Goal: Information Seeking & Learning: Learn about a topic

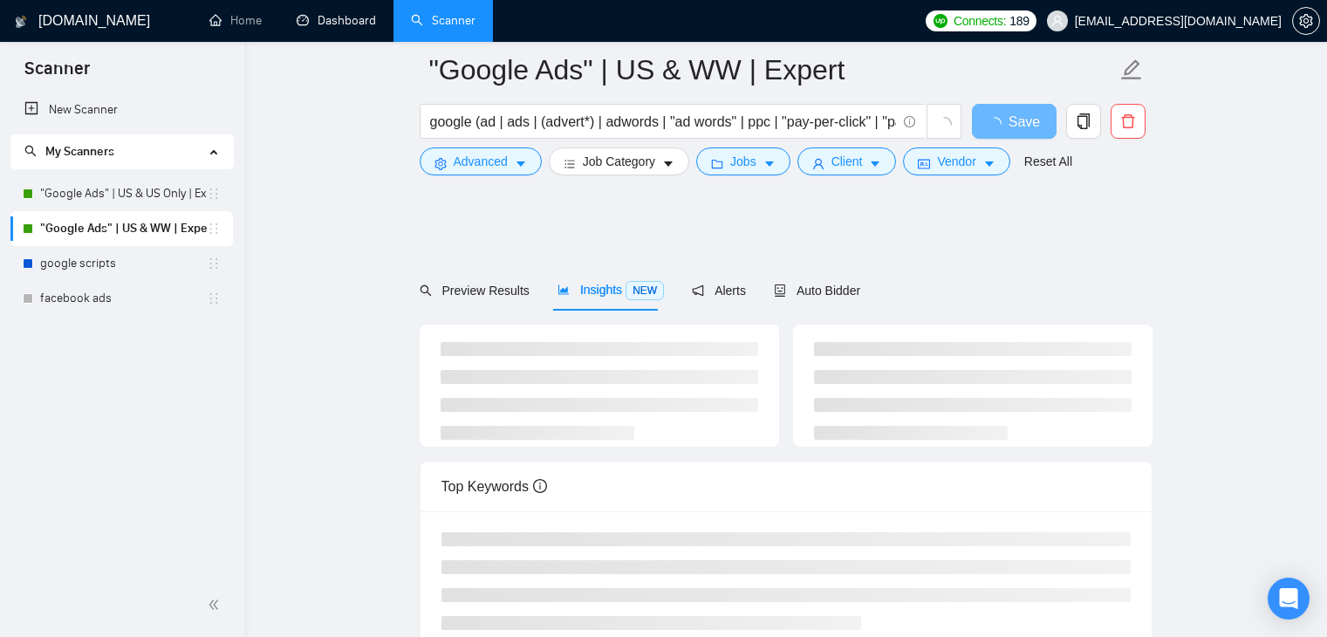
scroll to position [353, 0]
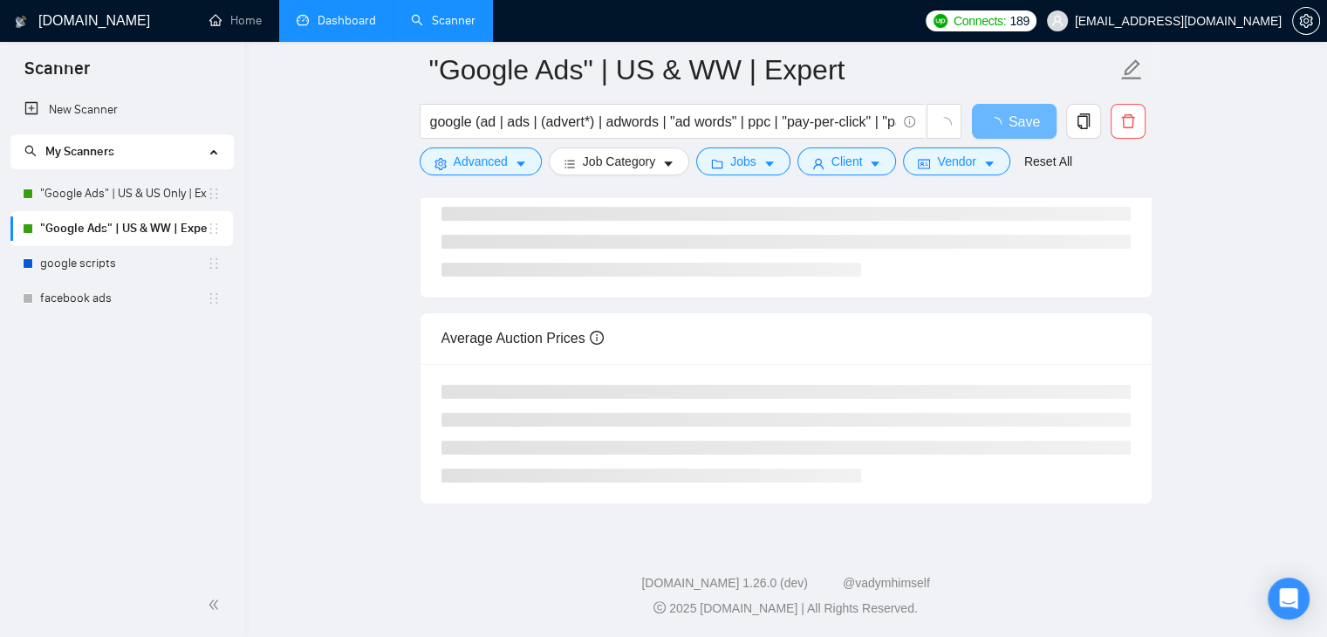
click at [330, 24] on link "Dashboard" at bounding box center [336, 20] width 79 height 15
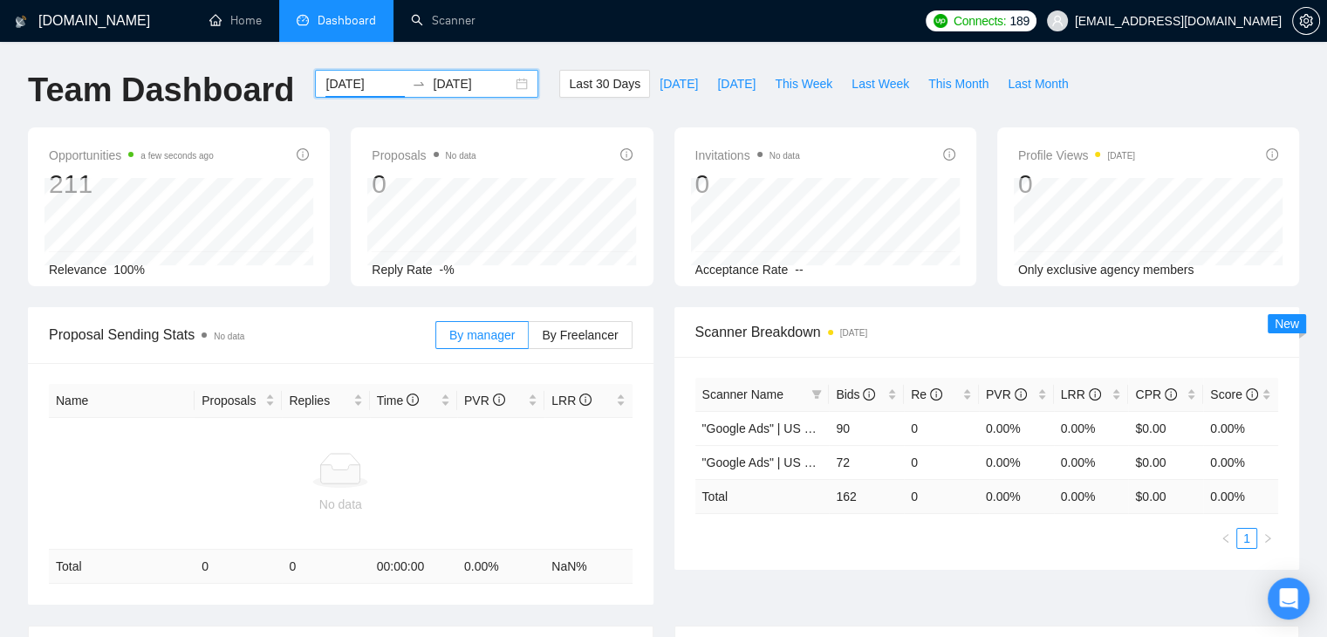
click at [352, 86] on input "[DATE]" at bounding box center [364, 83] width 79 height 19
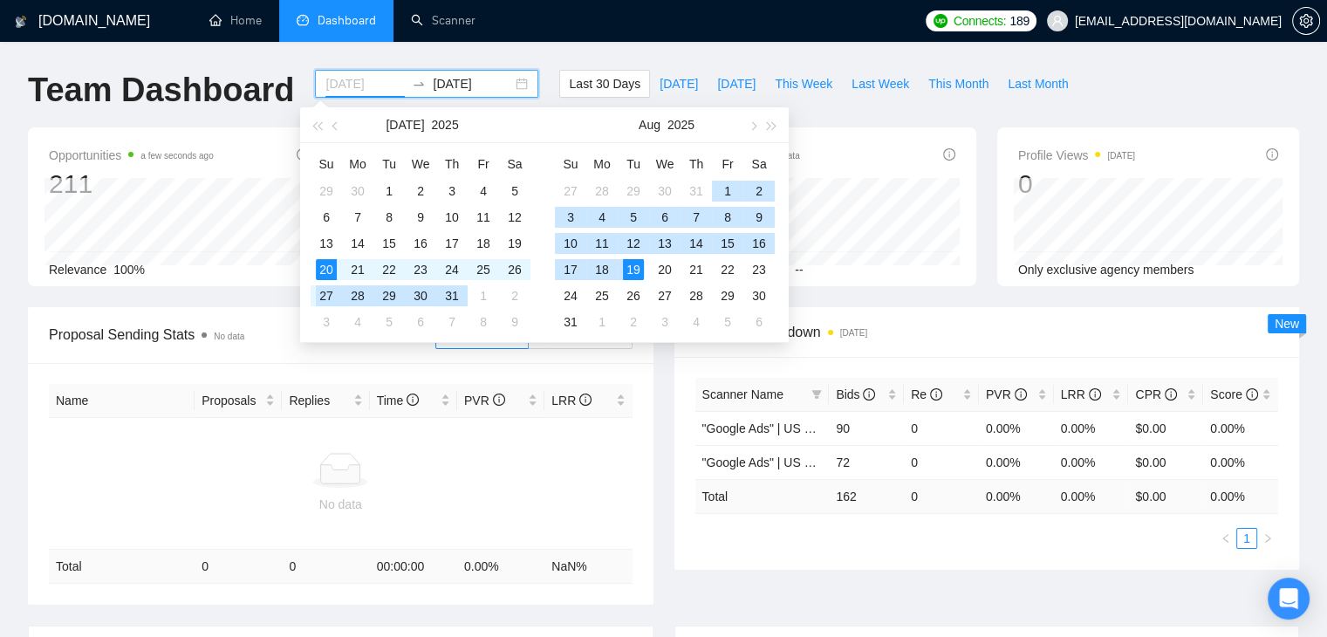
type input "[DATE]"
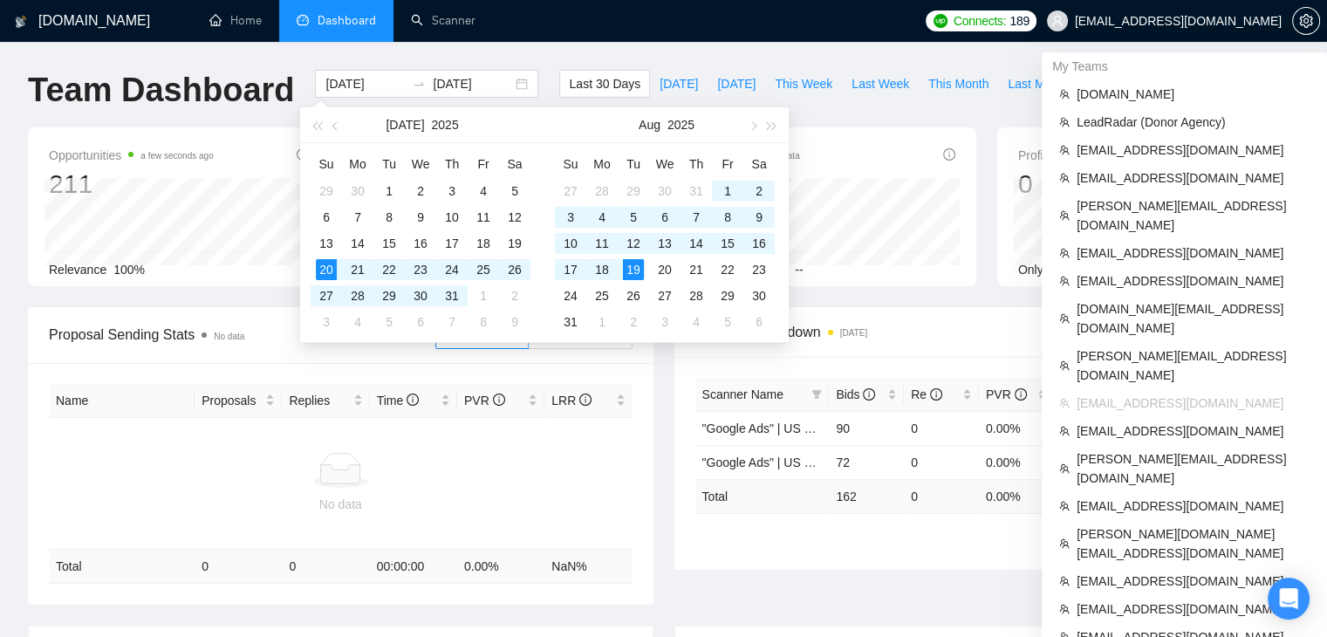
click at [1208, 29] on span "[EMAIL_ADDRESS][DOMAIN_NAME]" at bounding box center [1165, 21] width 256 height 56
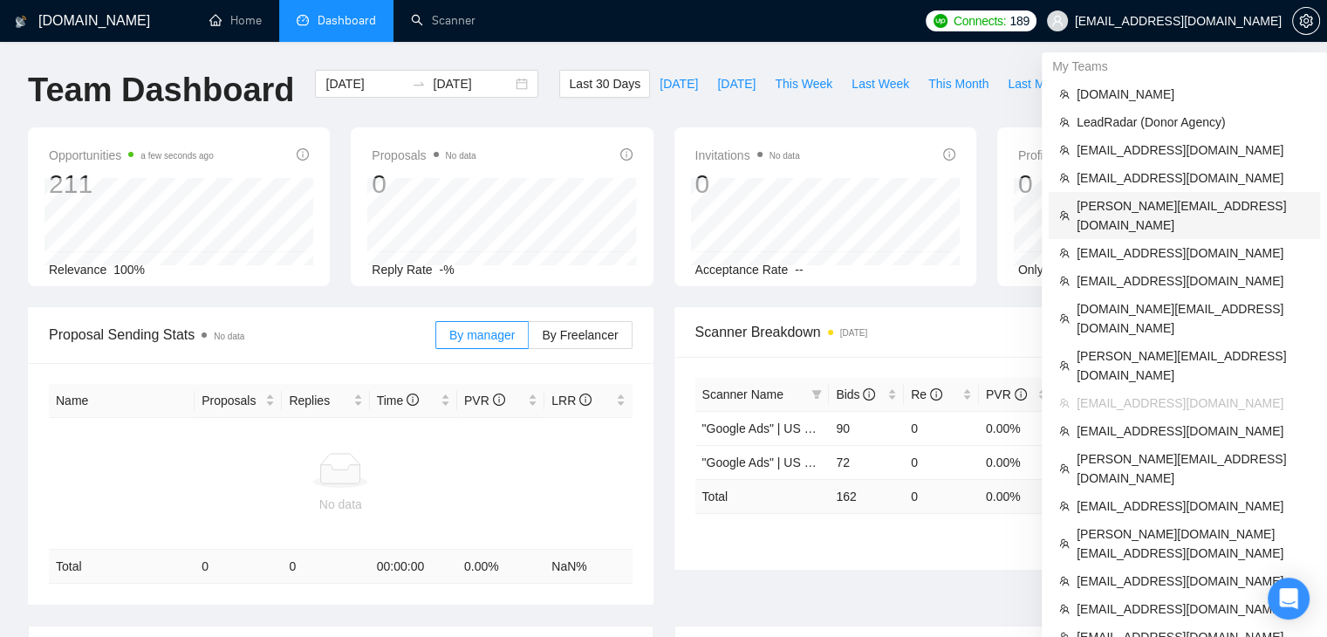
click at [1159, 207] on span "[PERSON_NAME][EMAIL_ADDRESS][DOMAIN_NAME]" at bounding box center [1193, 215] width 233 height 38
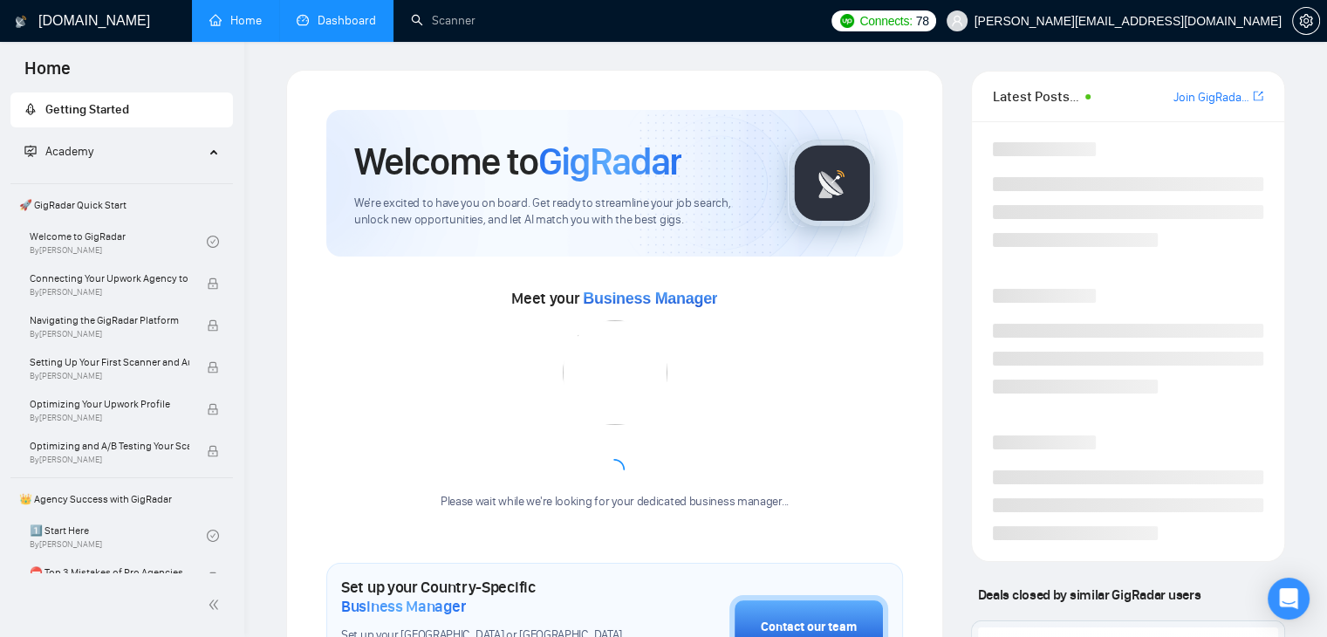
click at [311, 28] on link "Dashboard" at bounding box center [336, 20] width 79 height 15
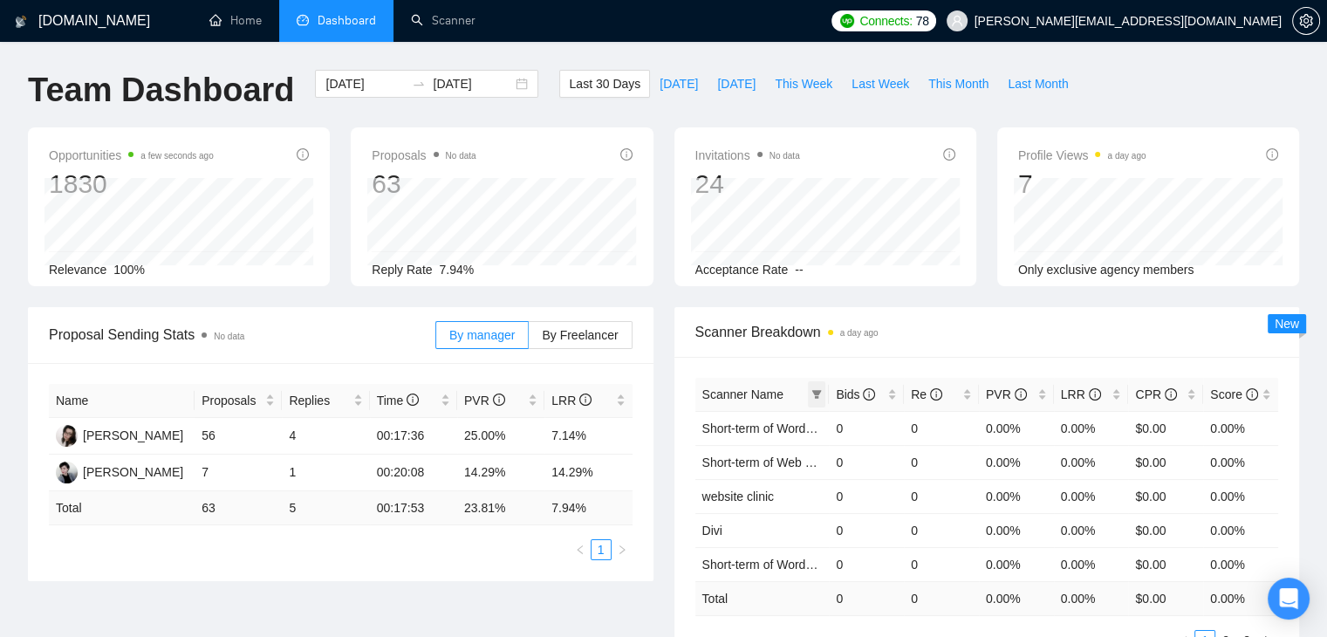
click at [813, 390] on icon "filter" at bounding box center [817, 394] width 10 height 9
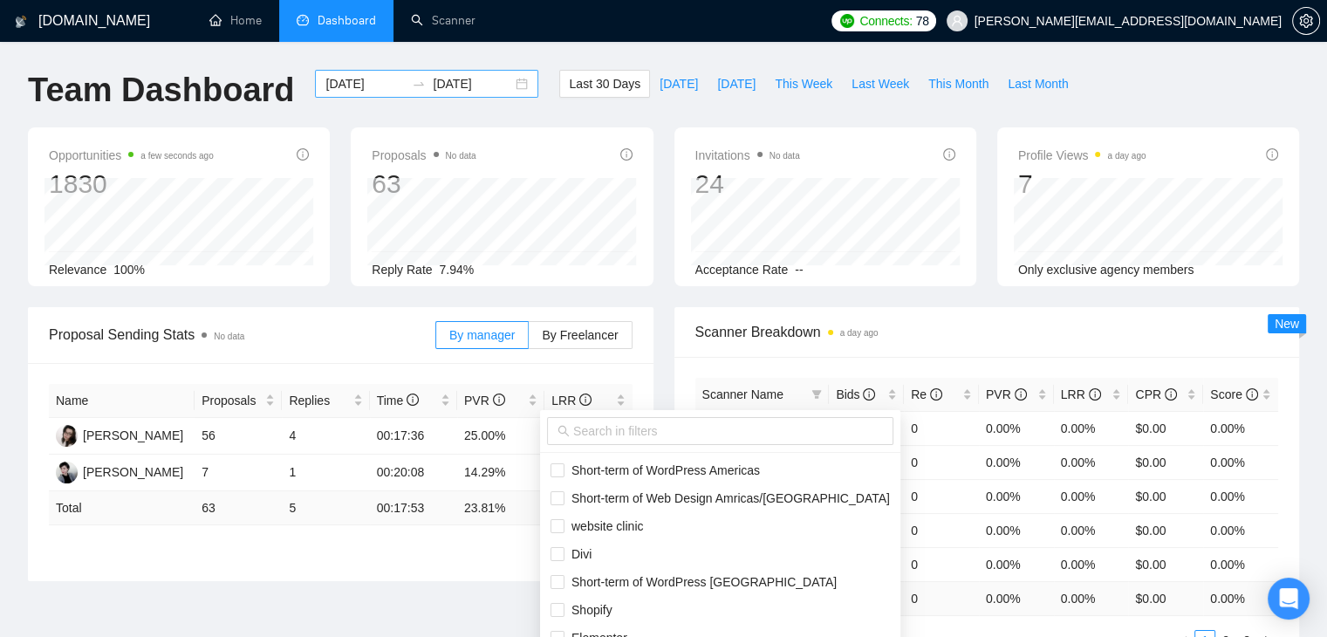
click at [368, 79] on input "[DATE]" at bounding box center [364, 83] width 79 height 19
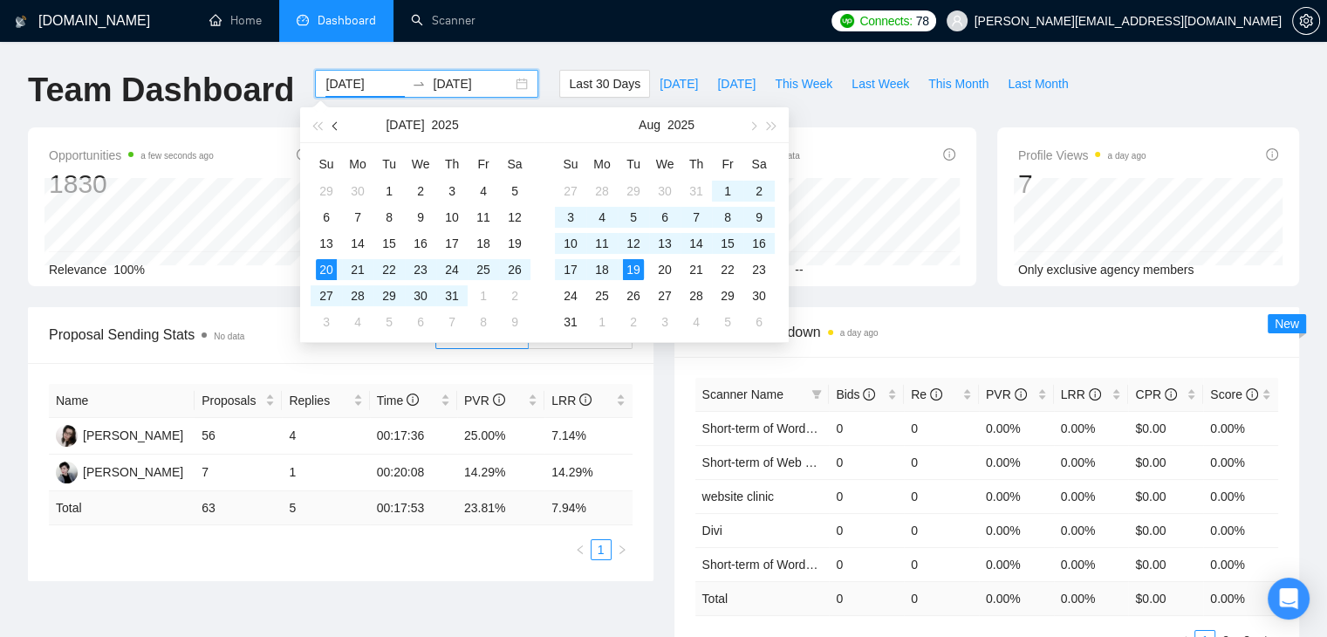
click at [334, 125] on span "button" at bounding box center [336, 125] width 9 height 9
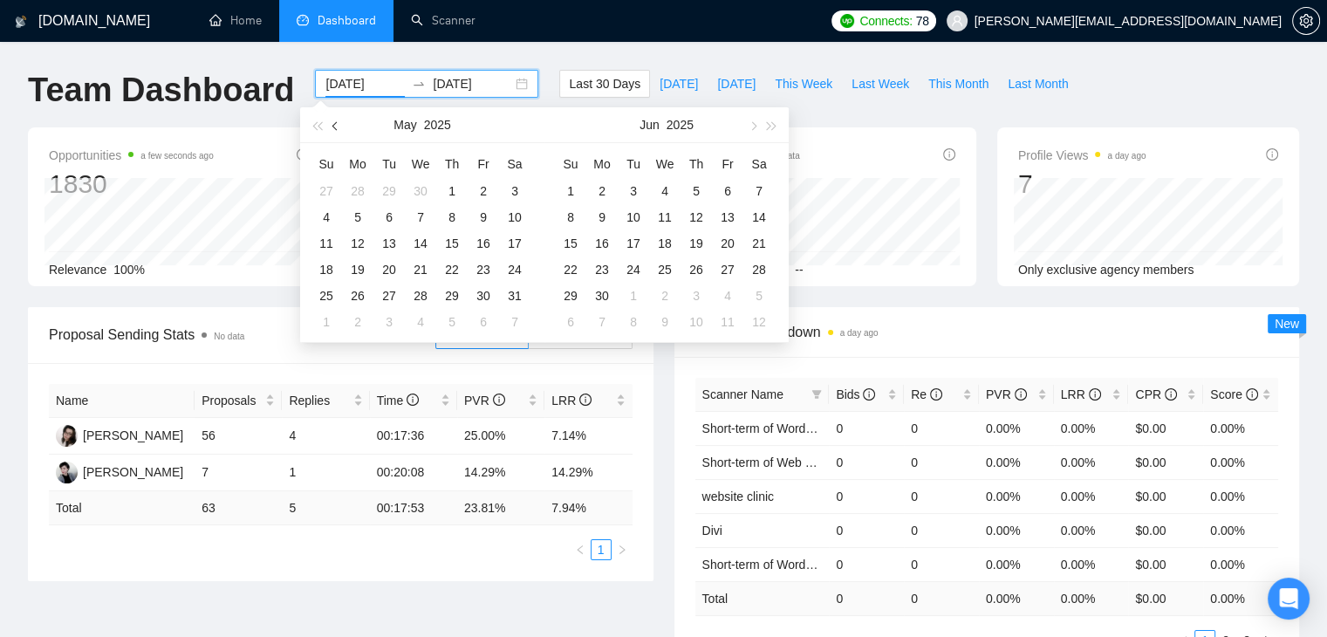
click at [334, 125] on span "button" at bounding box center [336, 125] width 9 height 9
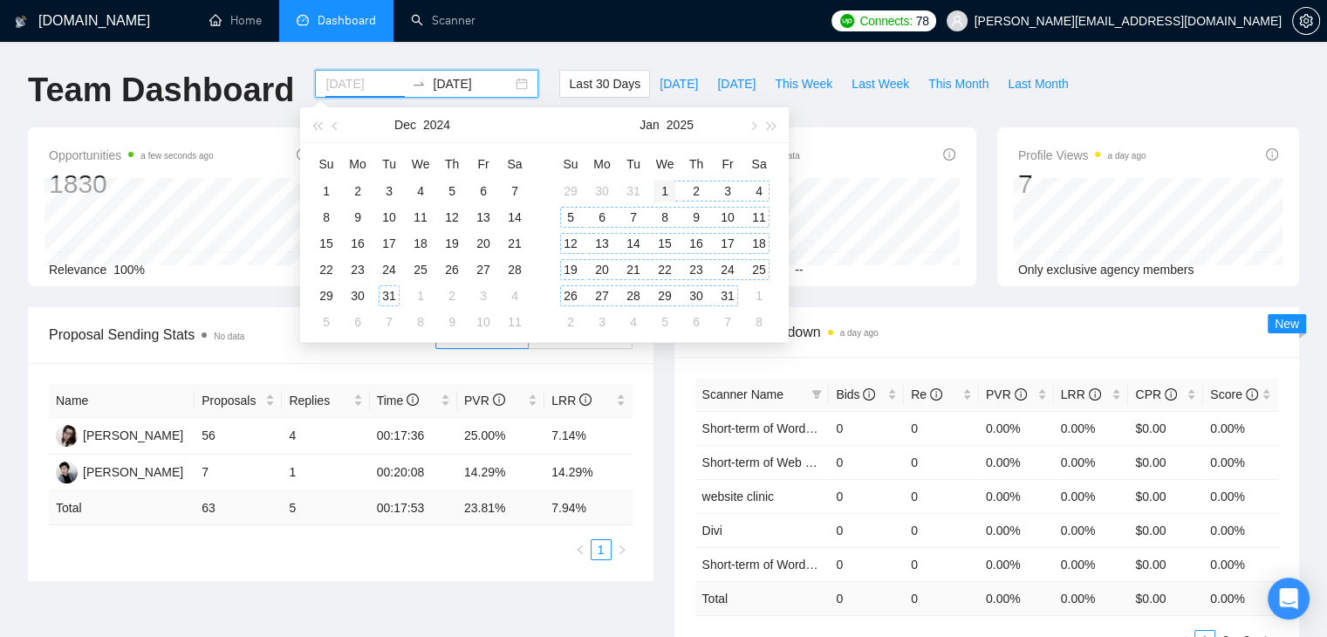
type input "[DATE]"
click at [663, 189] on div "1" at bounding box center [664, 191] width 21 height 21
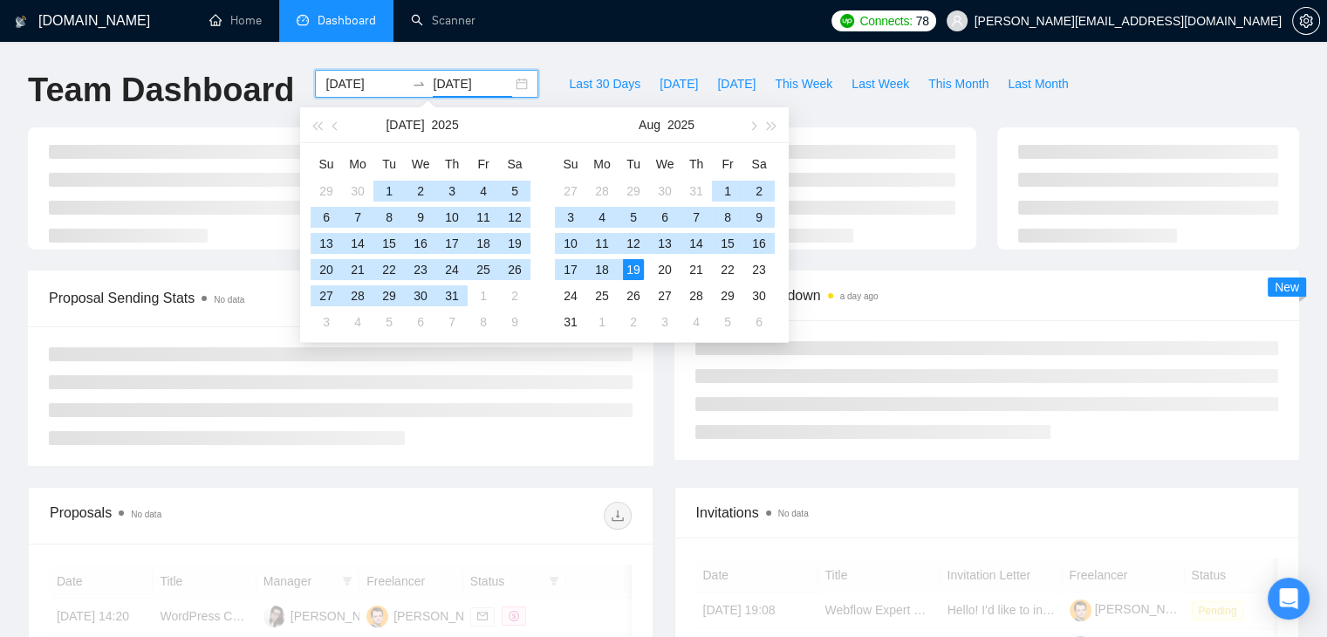
type input "[DATE]"
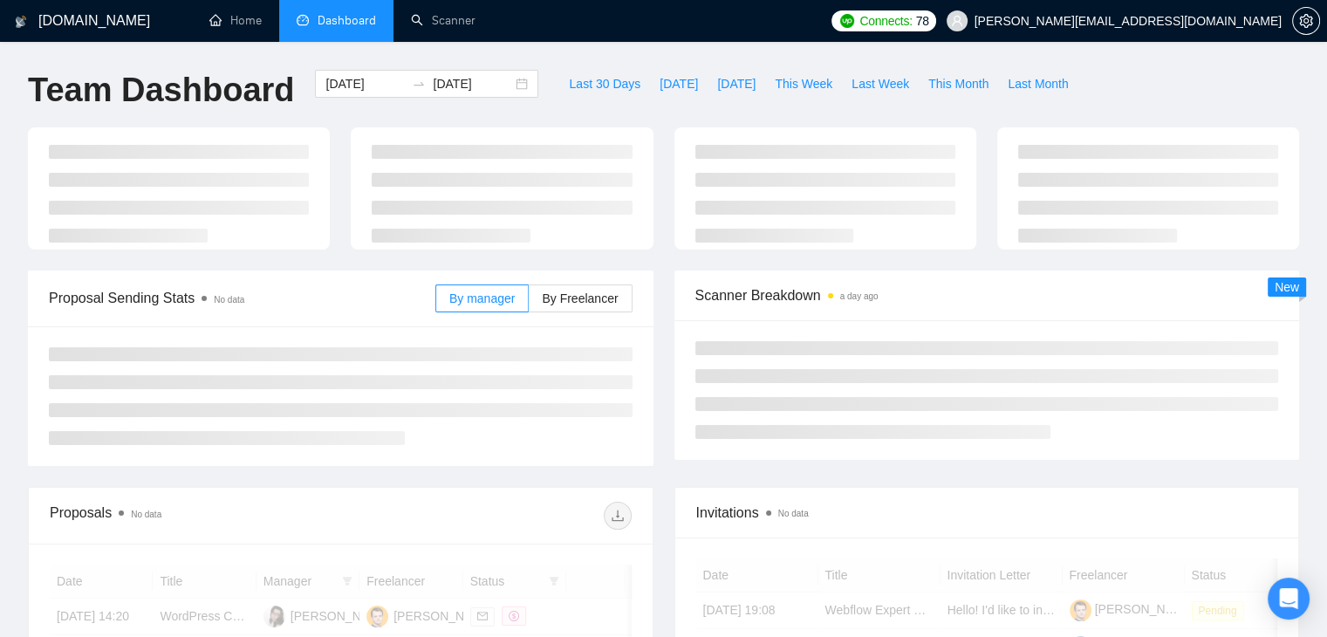
click at [890, 264] on div at bounding box center [663, 198] width 1292 height 143
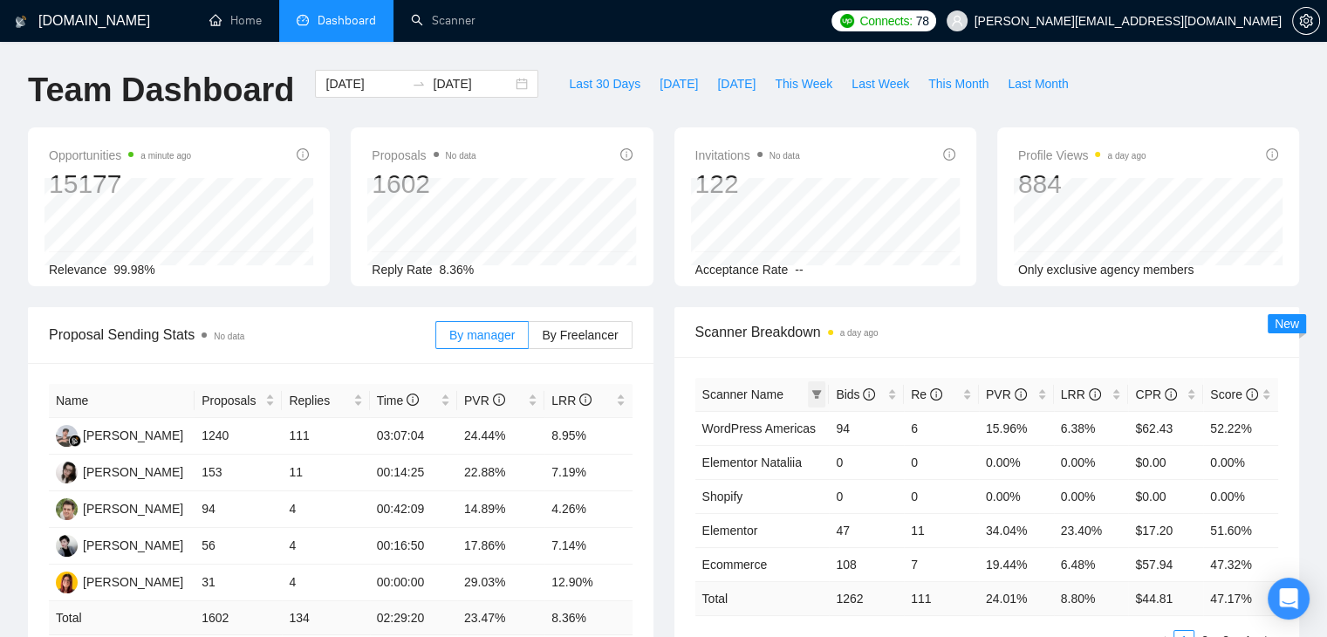
click at [813, 389] on icon "filter" at bounding box center [816, 394] width 10 height 10
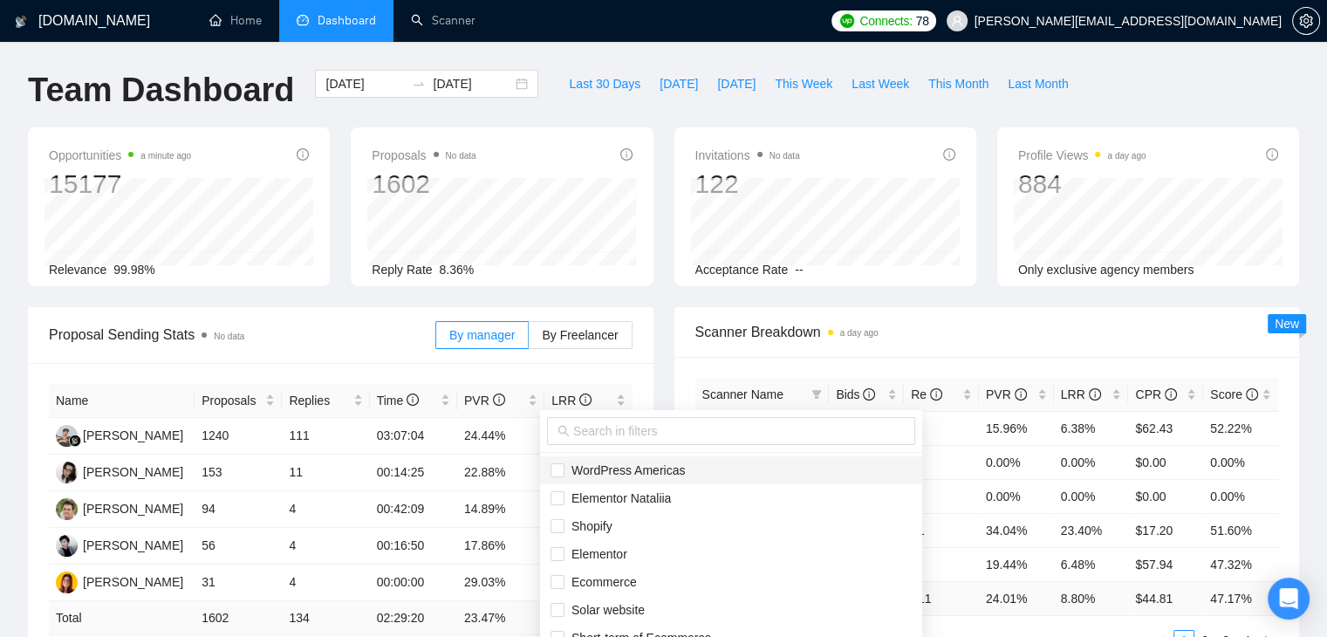
click at [621, 476] on span "WordPress Americas" at bounding box center [625, 470] width 120 height 14
checkbox input "true"
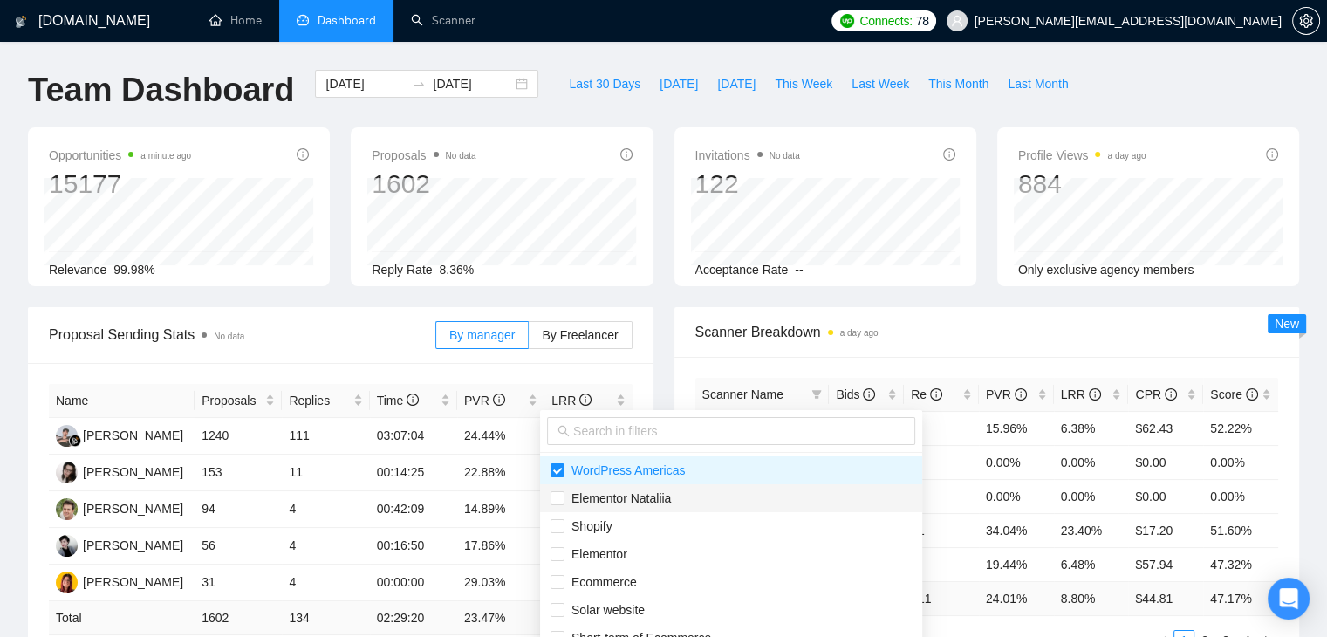
click at [616, 500] on span "Elementor Nataliia" at bounding box center [618, 498] width 106 height 14
checkbox input "true"
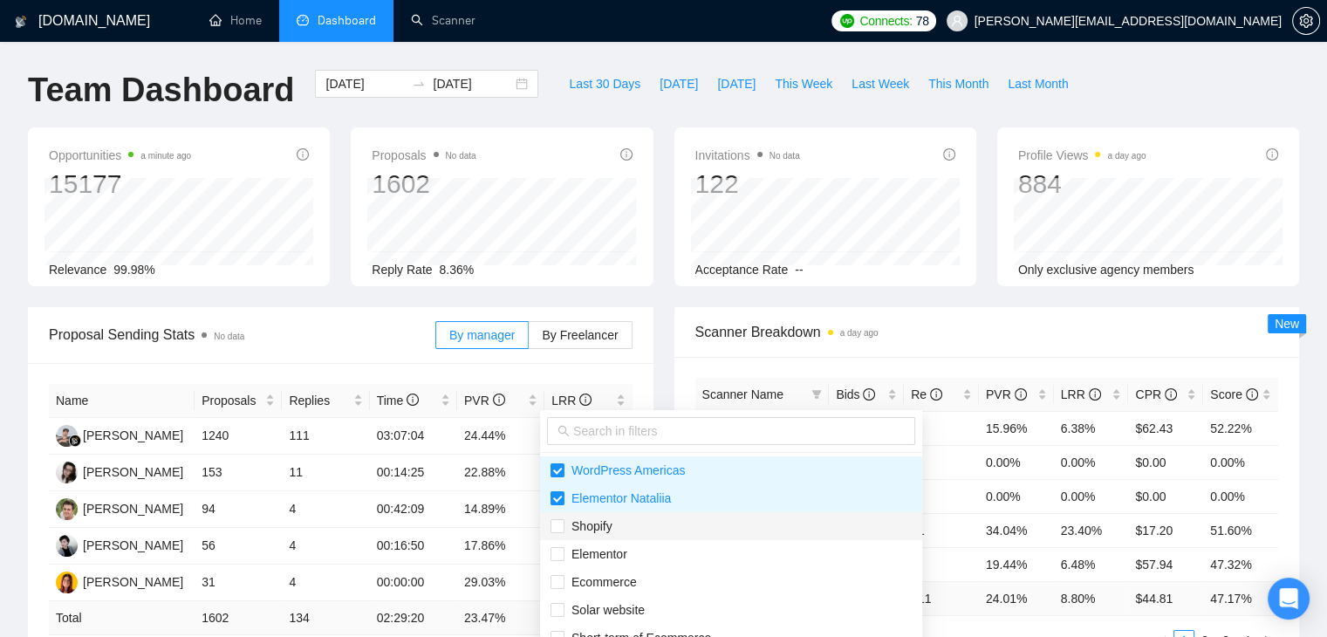
click at [599, 530] on span "Shopify" at bounding box center [589, 526] width 48 height 14
checkbox input "true"
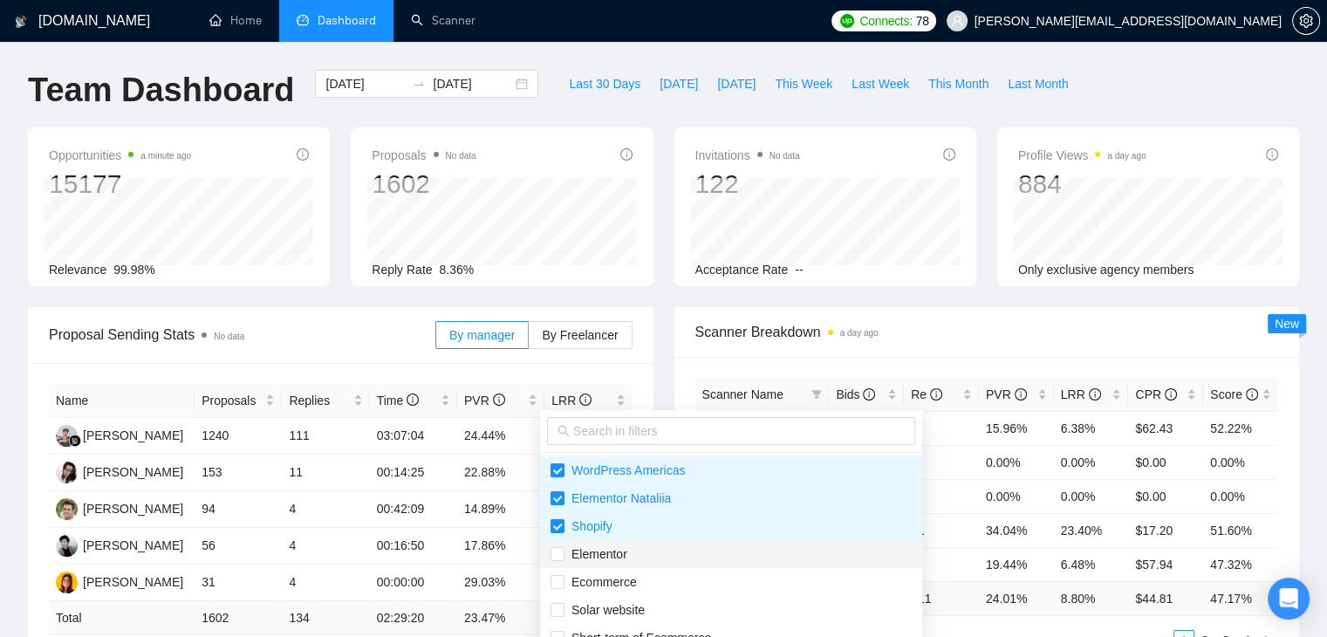
click at [599, 551] on span "Elementor" at bounding box center [596, 554] width 63 height 14
checkbox input "true"
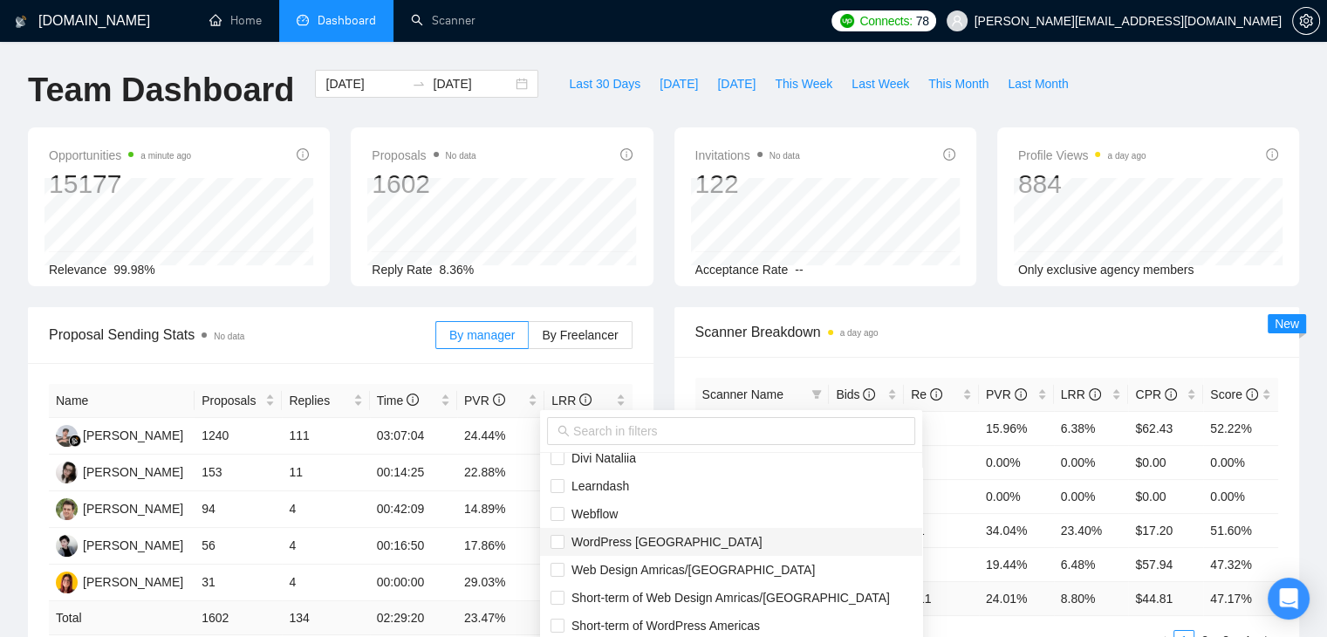
scroll to position [209, 0]
click at [583, 542] on span "WordPress [GEOGRAPHIC_DATA]" at bounding box center [664, 541] width 198 height 14
checkbox input "true"
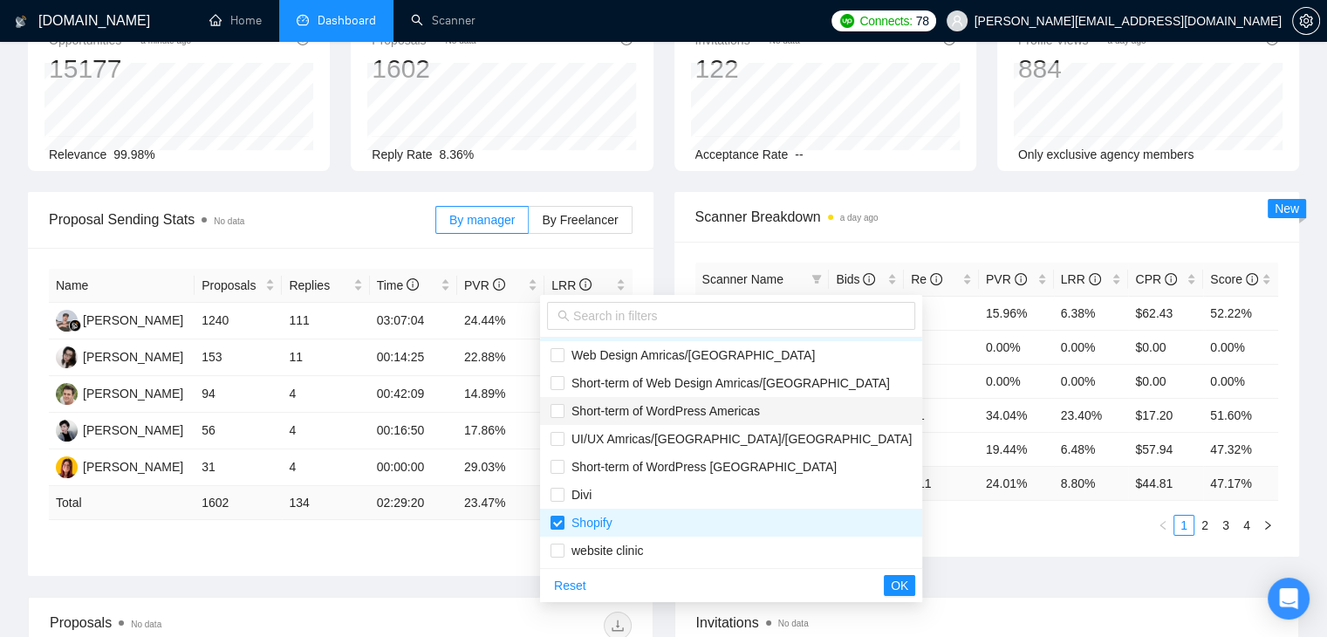
scroll to position [121, 0]
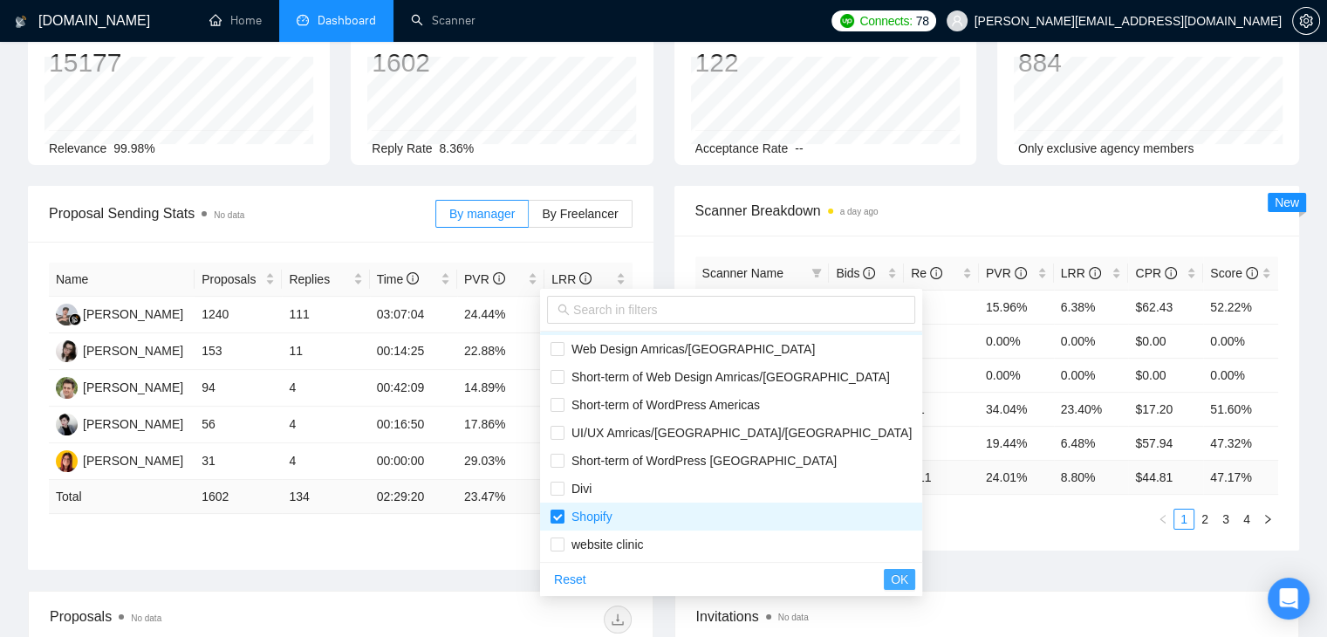
click at [891, 577] on span "OK" at bounding box center [899, 579] width 17 height 19
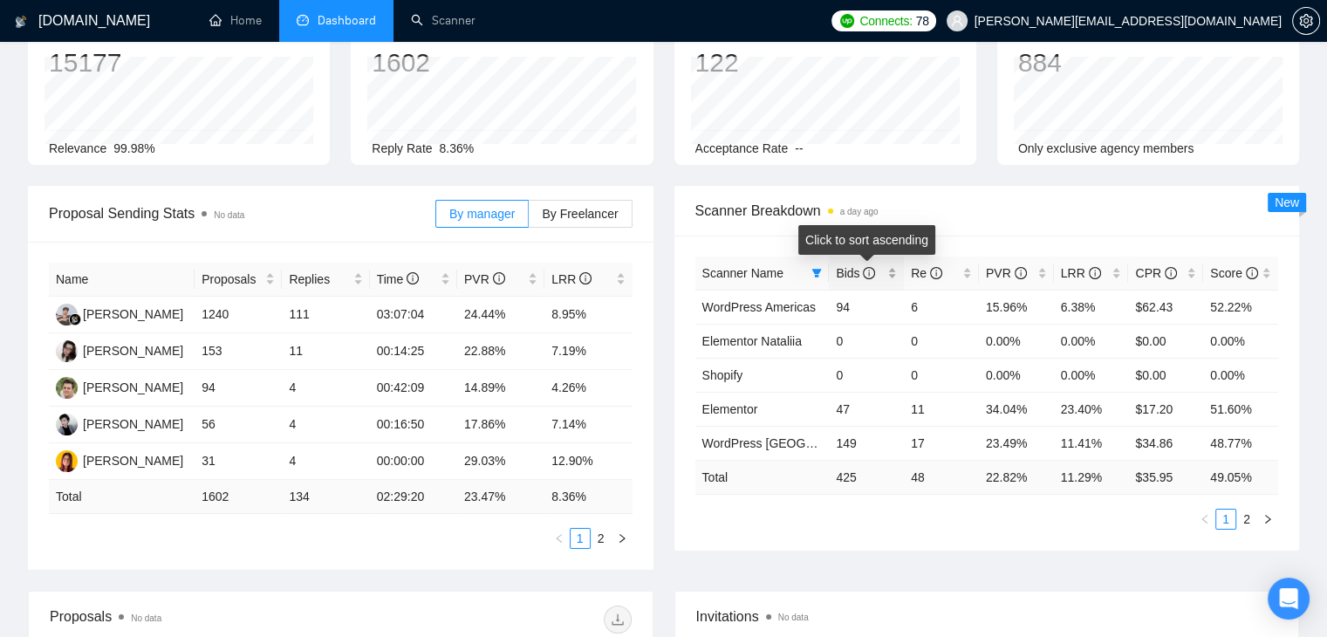
click at [887, 278] on div "Bids" at bounding box center [866, 273] width 61 height 19
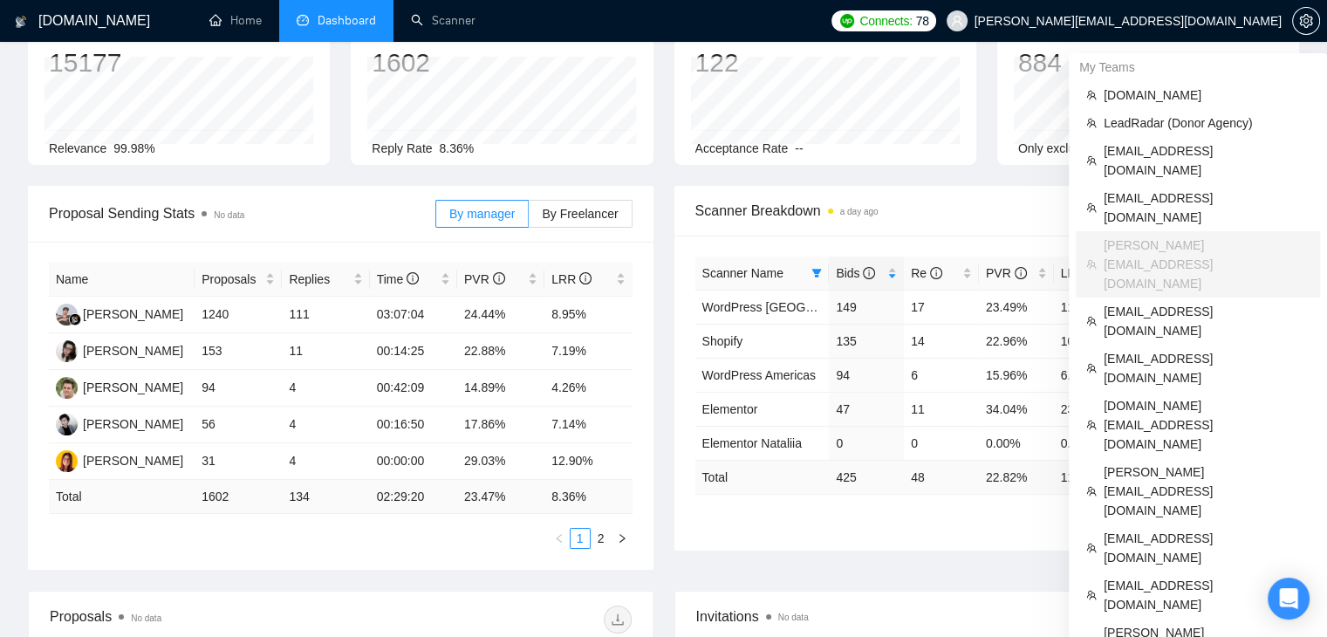
click at [1195, 21] on span "[PERSON_NAME][EMAIL_ADDRESS][DOMAIN_NAME]" at bounding box center [1128, 21] width 307 height 0
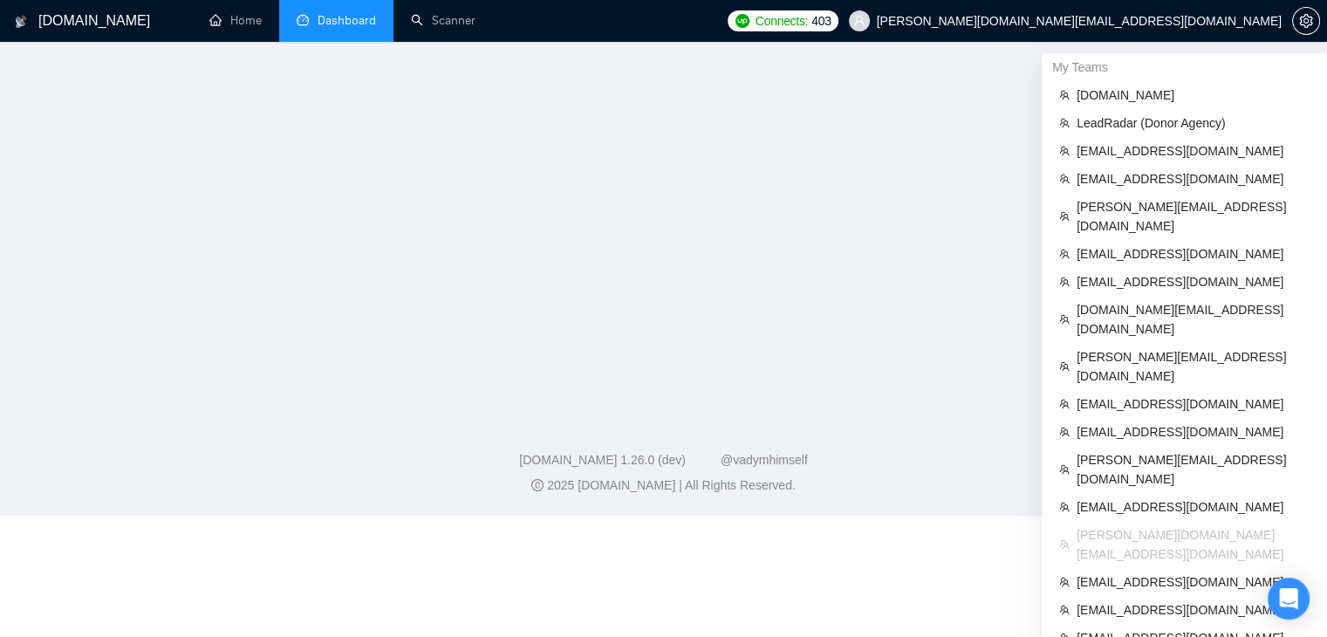
scroll to position [366, 0]
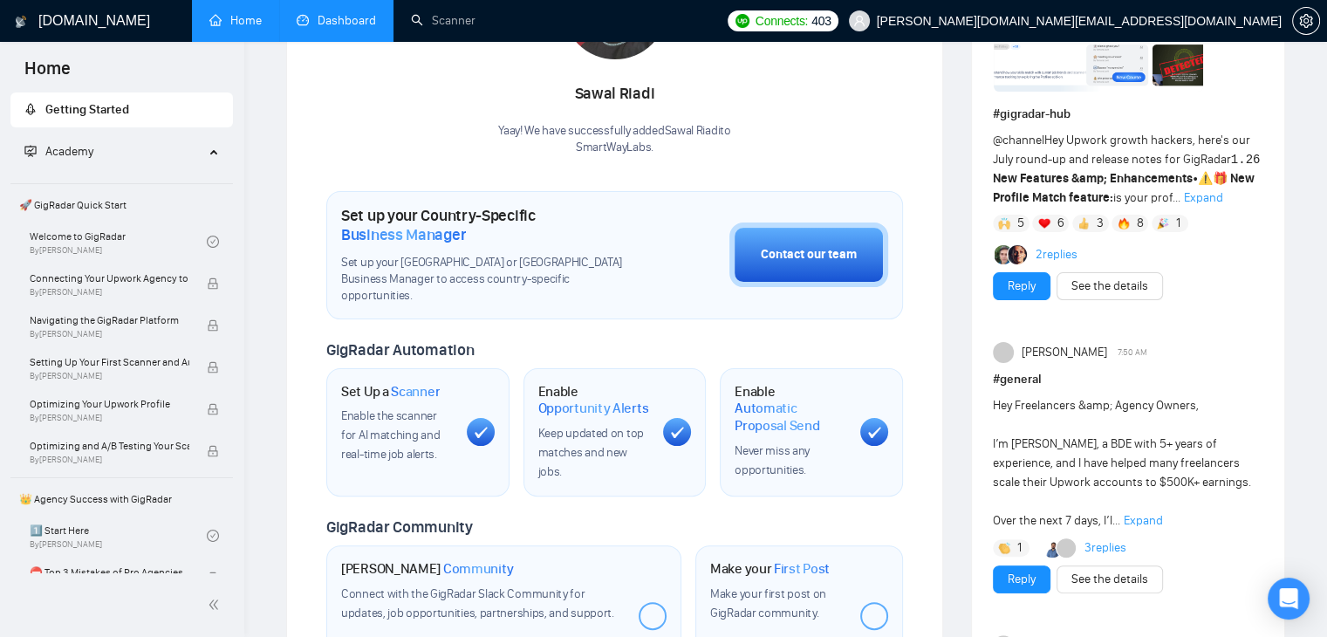
click at [339, 28] on link "Dashboard" at bounding box center [336, 20] width 79 height 15
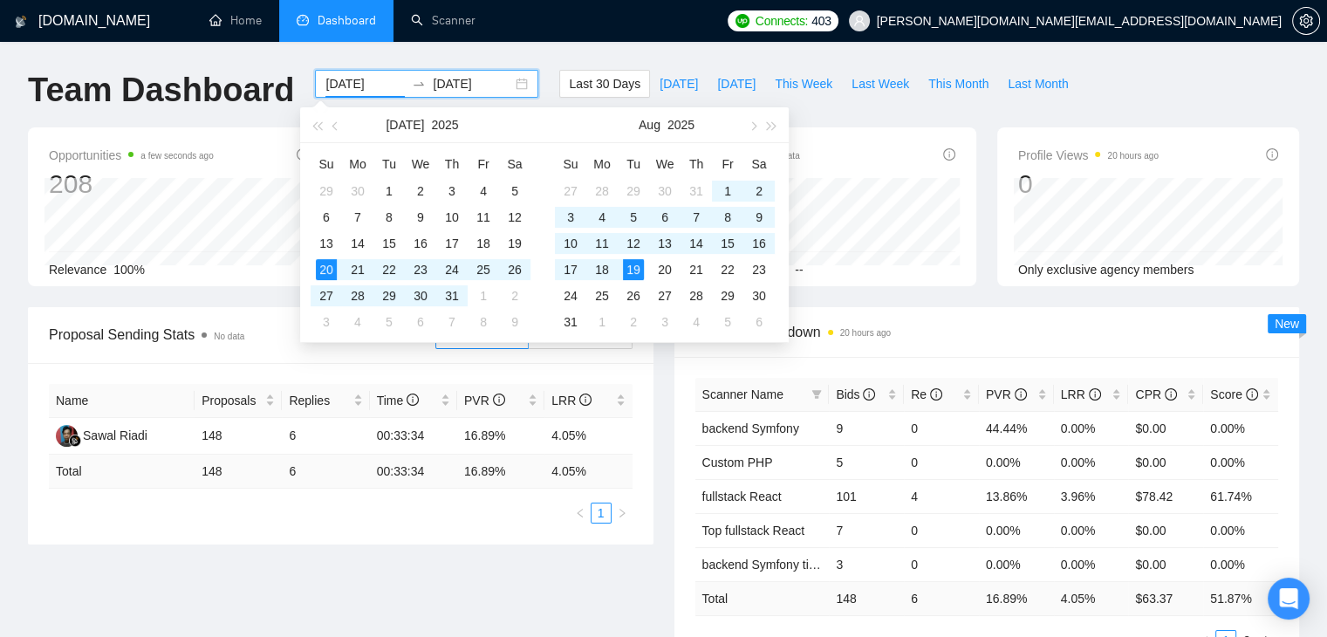
click at [364, 85] on input "[DATE]" at bounding box center [364, 83] width 79 height 19
click at [338, 126] on span "button" at bounding box center [336, 125] width 9 height 9
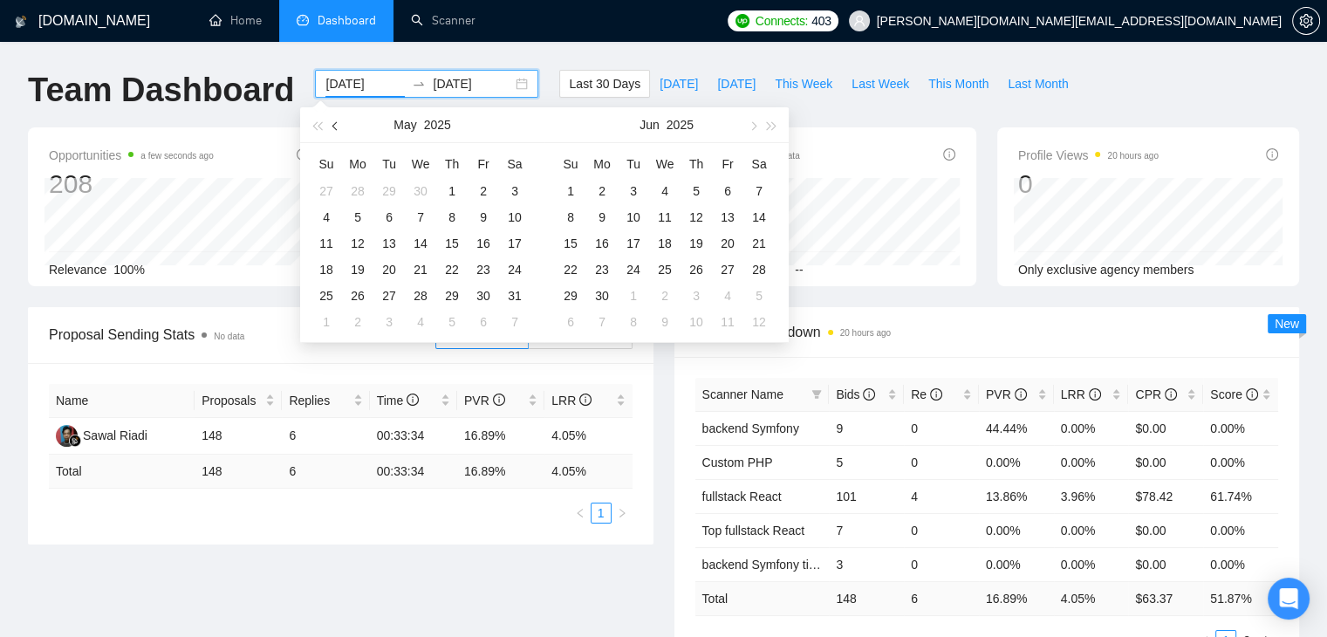
click at [338, 126] on span "button" at bounding box center [336, 125] width 9 height 9
type input "[DATE]"
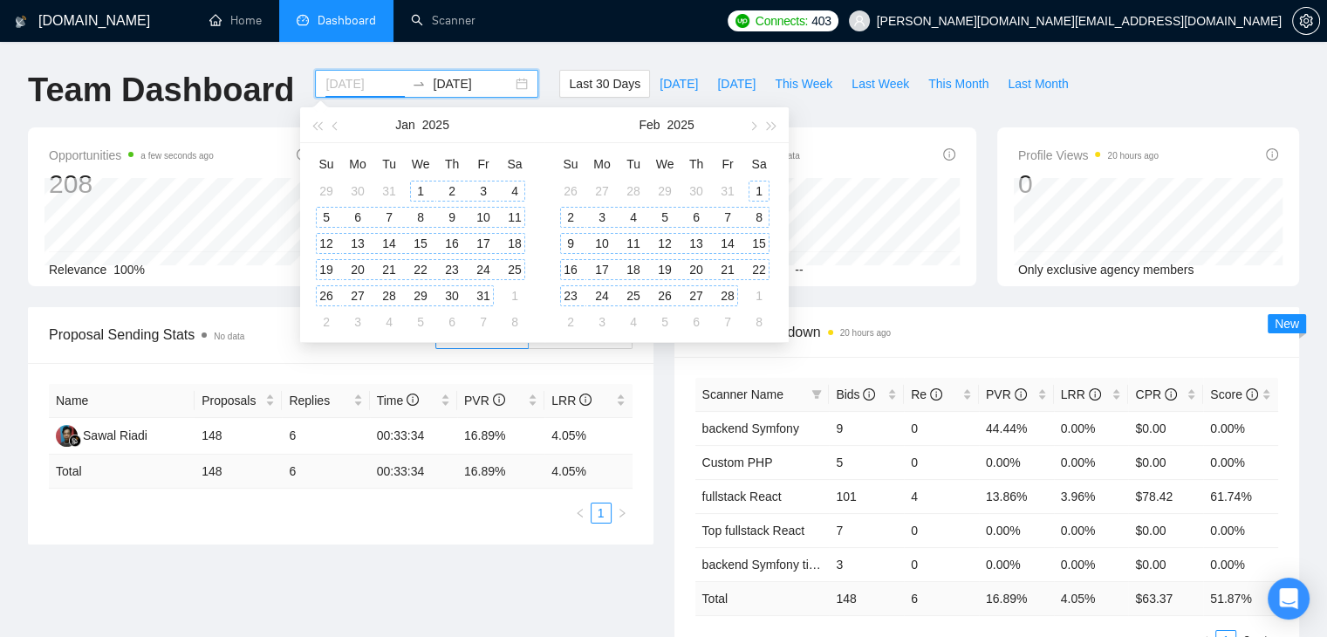
click at [417, 189] on div "1" at bounding box center [420, 191] width 21 height 21
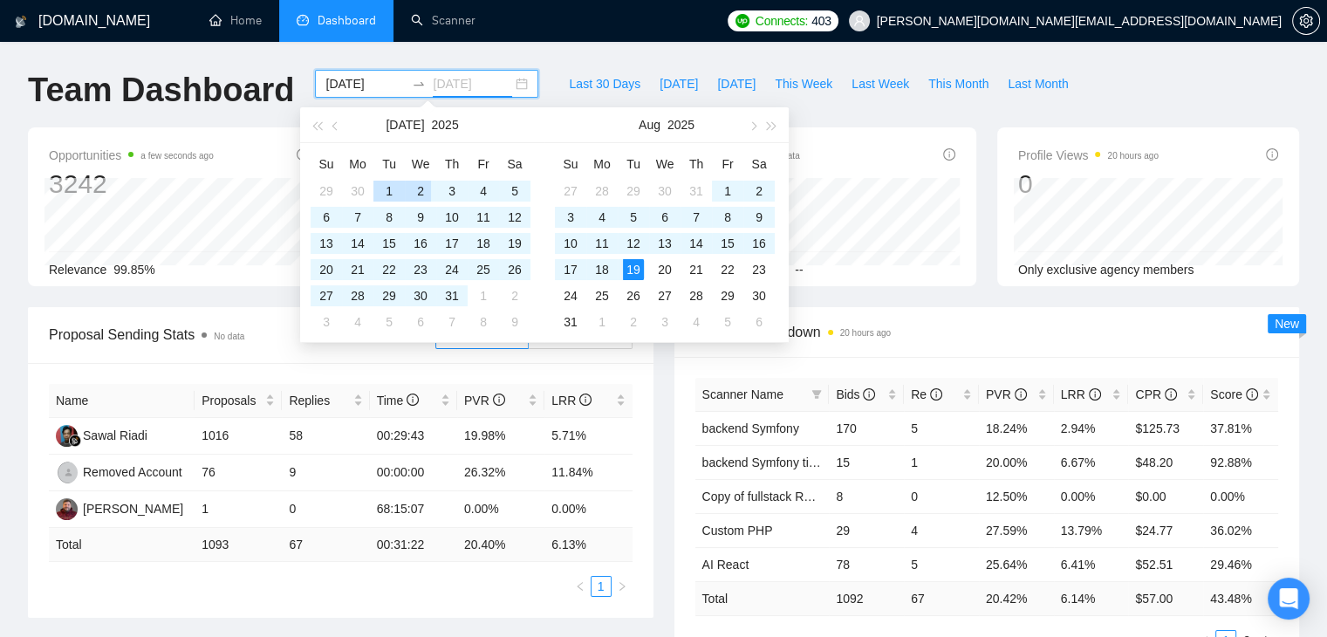
type input "[DATE]"
click at [813, 397] on icon "filter" at bounding box center [816, 394] width 10 height 10
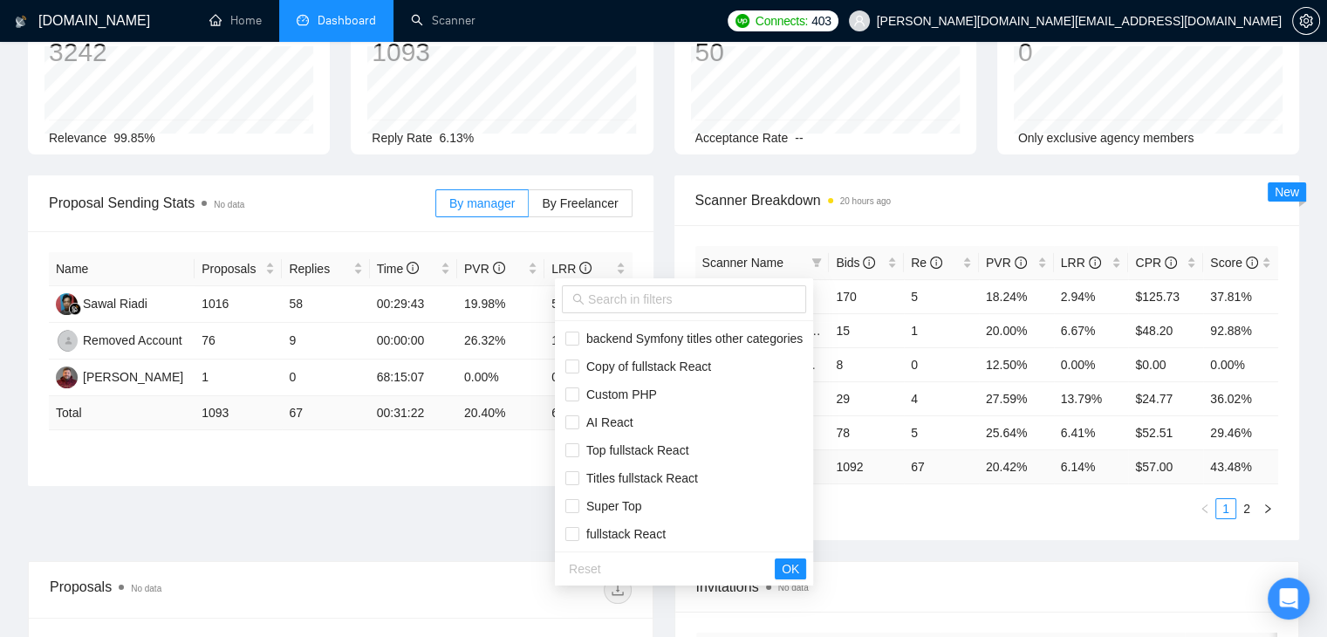
scroll to position [133, 0]
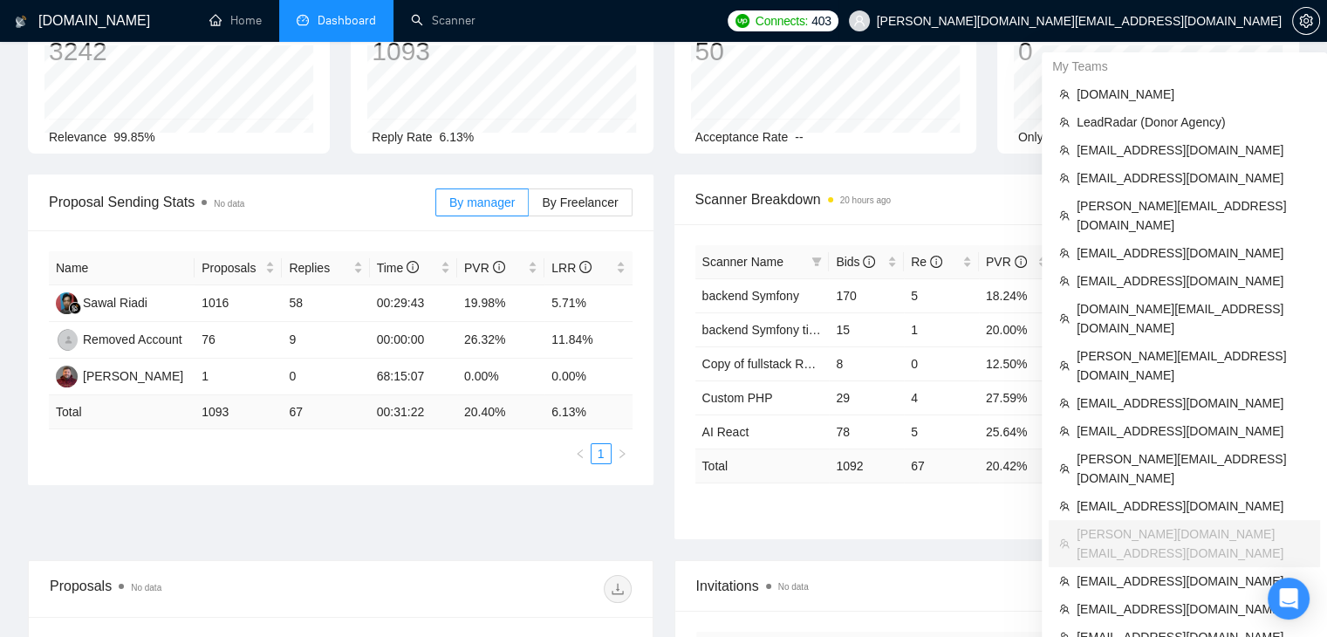
click at [1152, 31] on span "[PERSON_NAME][DOMAIN_NAME][EMAIL_ADDRESS][DOMAIN_NAME]" at bounding box center [1066, 21] width 454 height 56
click at [1173, 21] on span "[PERSON_NAME][DOMAIN_NAME][EMAIL_ADDRESS][DOMAIN_NAME]" at bounding box center [1079, 21] width 405 height 0
click at [1093, 421] on span "[EMAIL_ADDRESS][DOMAIN_NAME]" at bounding box center [1193, 430] width 233 height 19
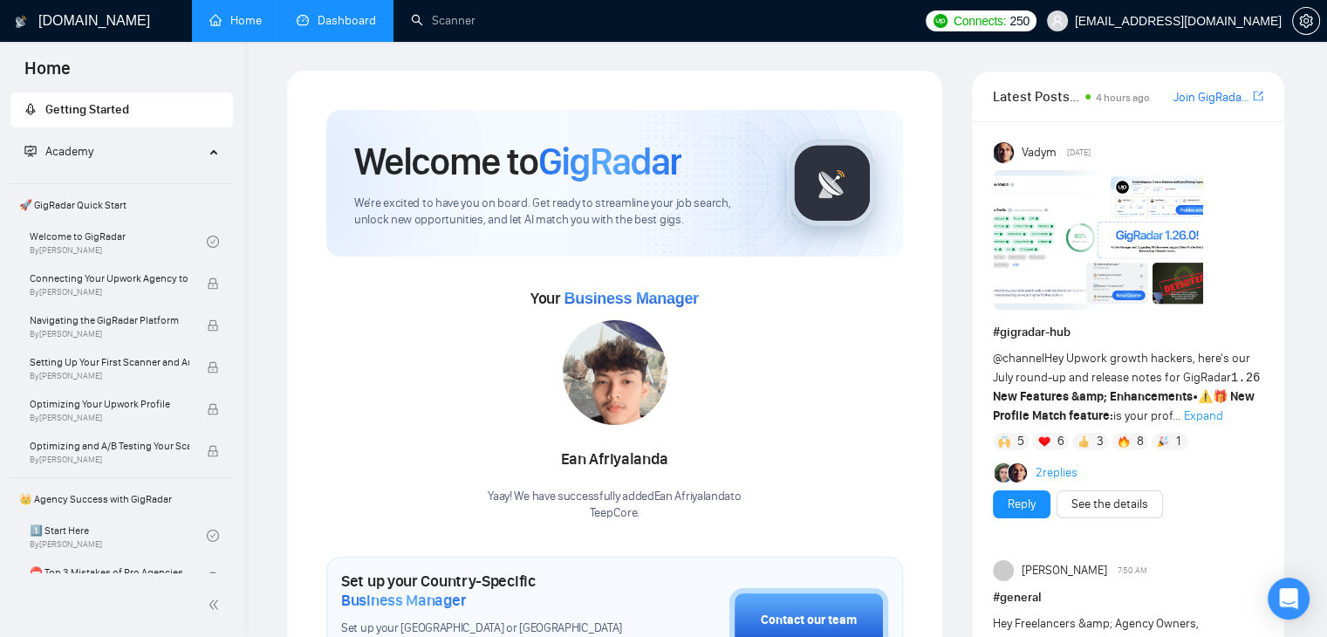
click at [338, 28] on link "Dashboard" at bounding box center [336, 20] width 79 height 15
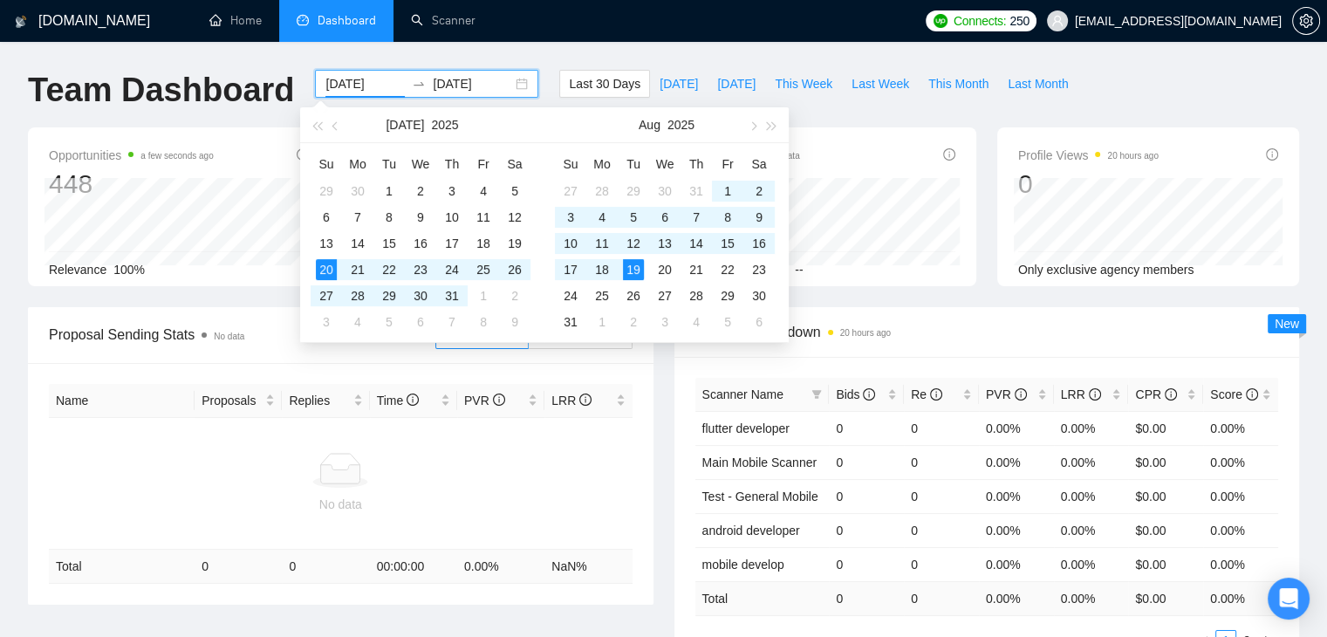
click at [359, 83] on input "[DATE]" at bounding box center [364, 83] width 79 height 19
click at [335, 127] on span "button" at bounding box center [336, 125] width 9 height 9
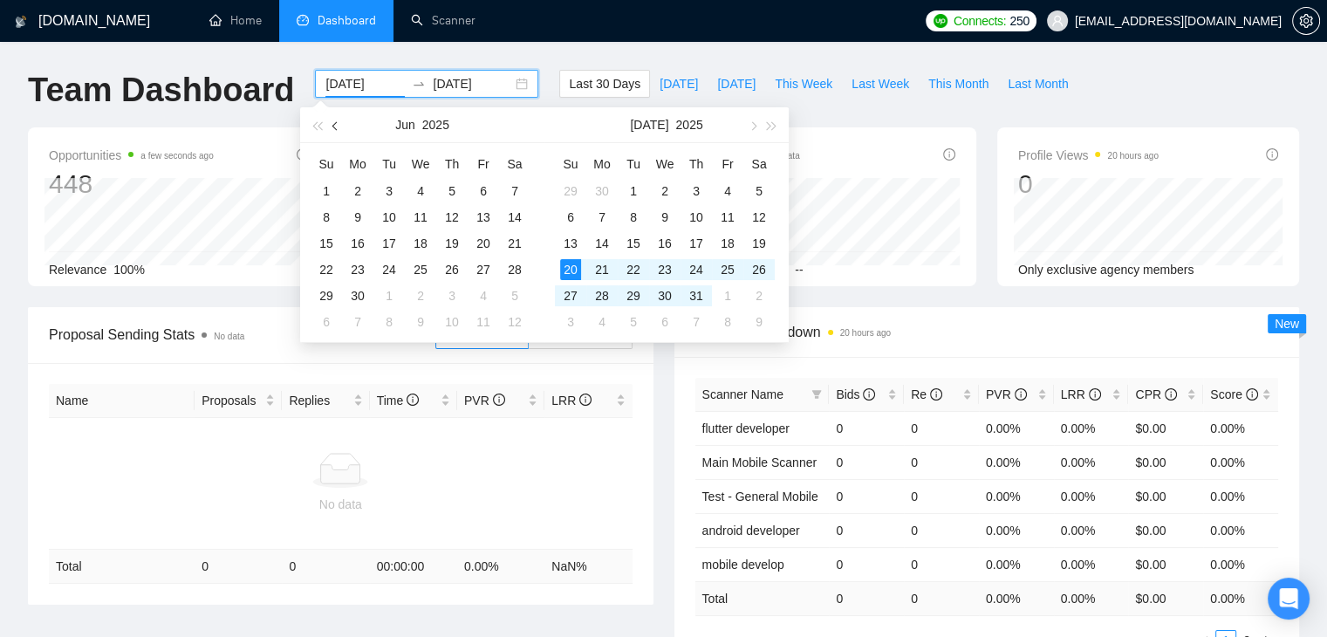
click at [335, 127] on span "button" at bounding box center [336, 125] width 9 height 9
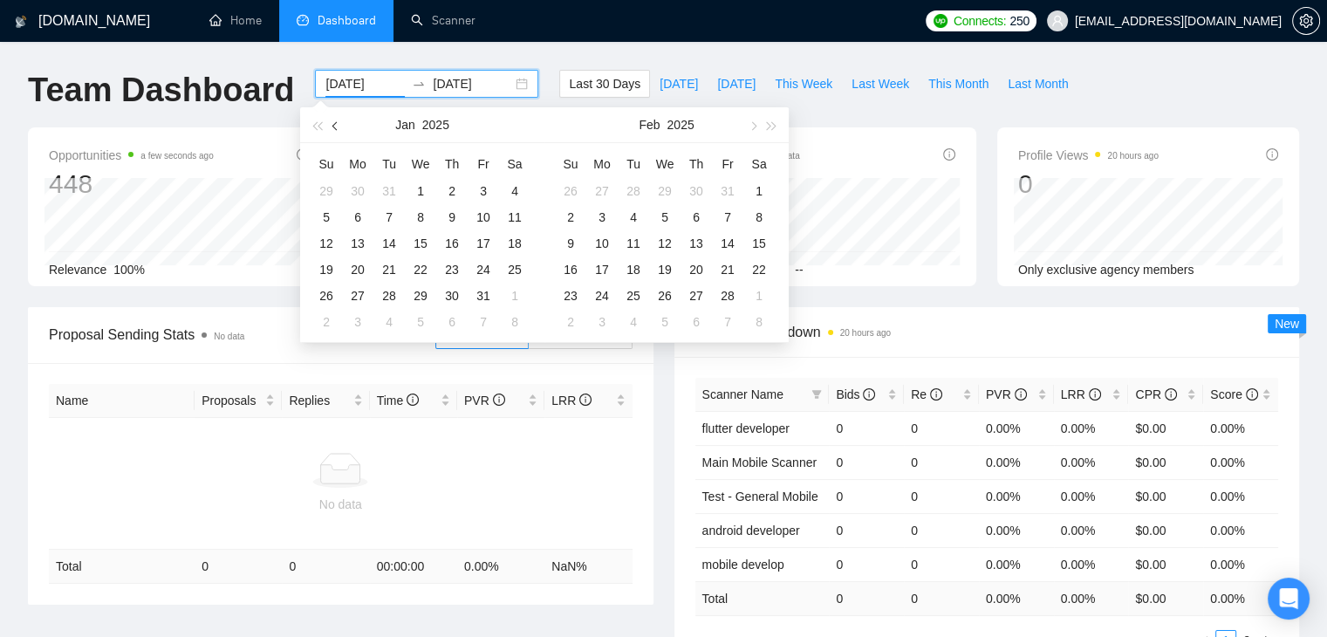
click at [335, 127] on span "button" at bounding box center [336, 125] width 9 height 9
type input "[DATE]"
click at [573, 184] on div "1" at bounding box center [570, 191] width 21 height 21
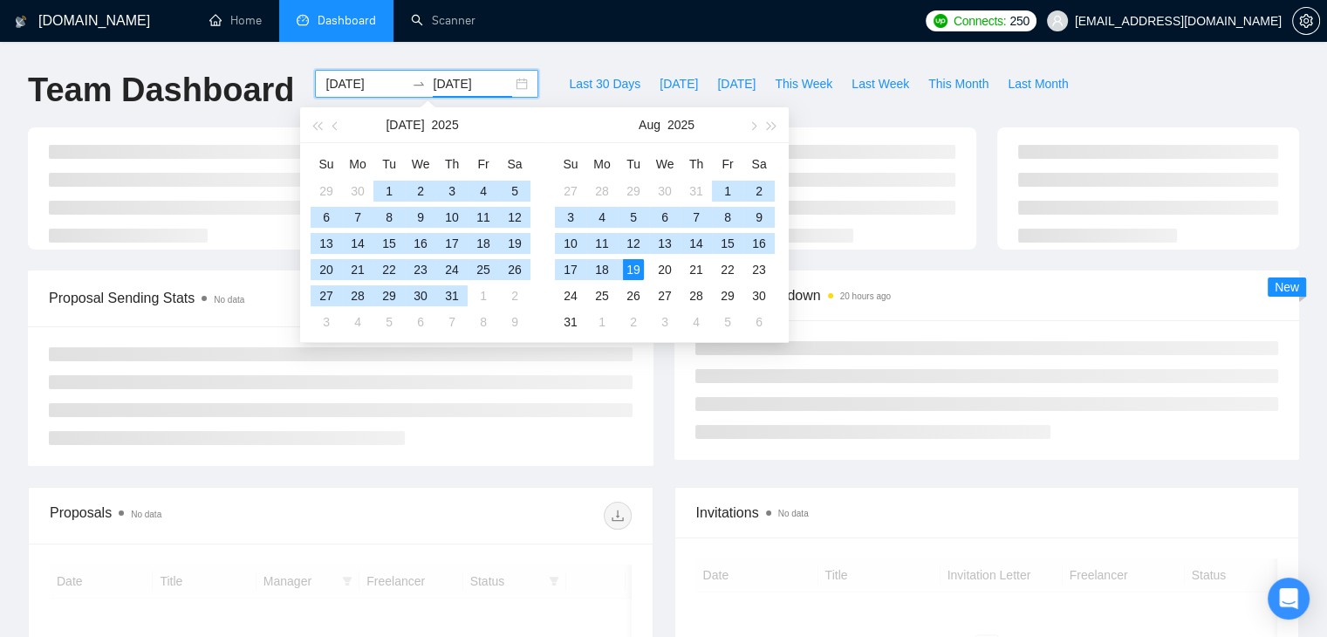
type input "[DATE]"
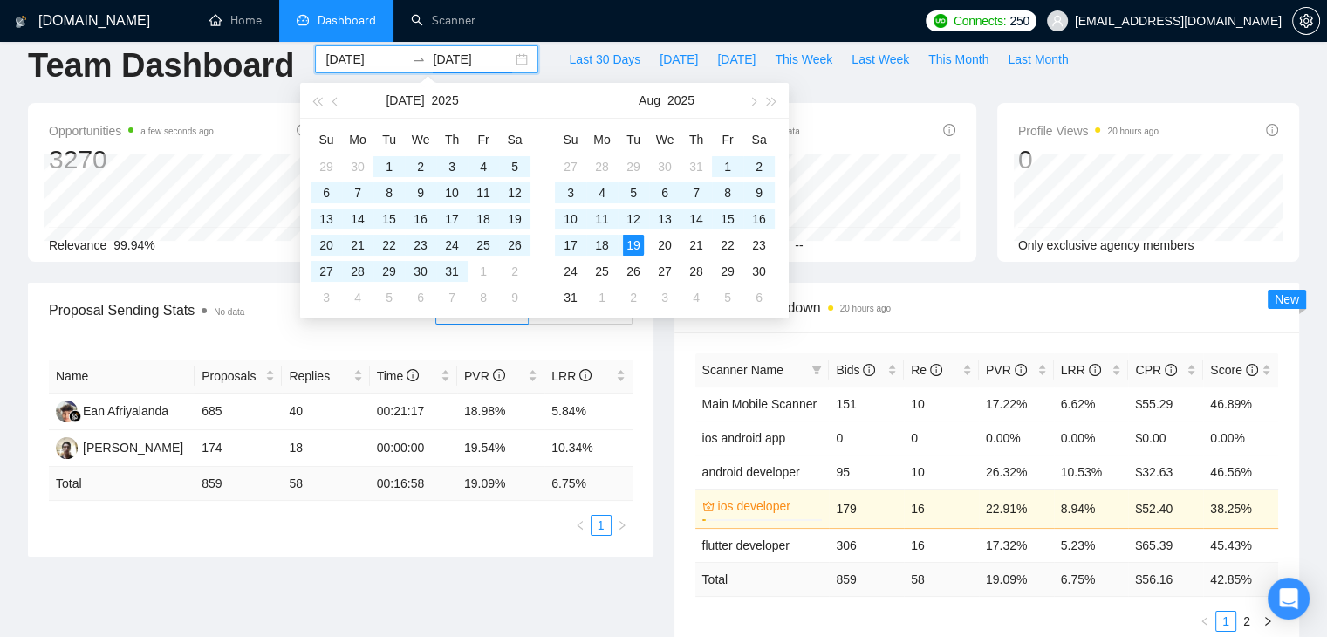
scroll to position [110, 0]
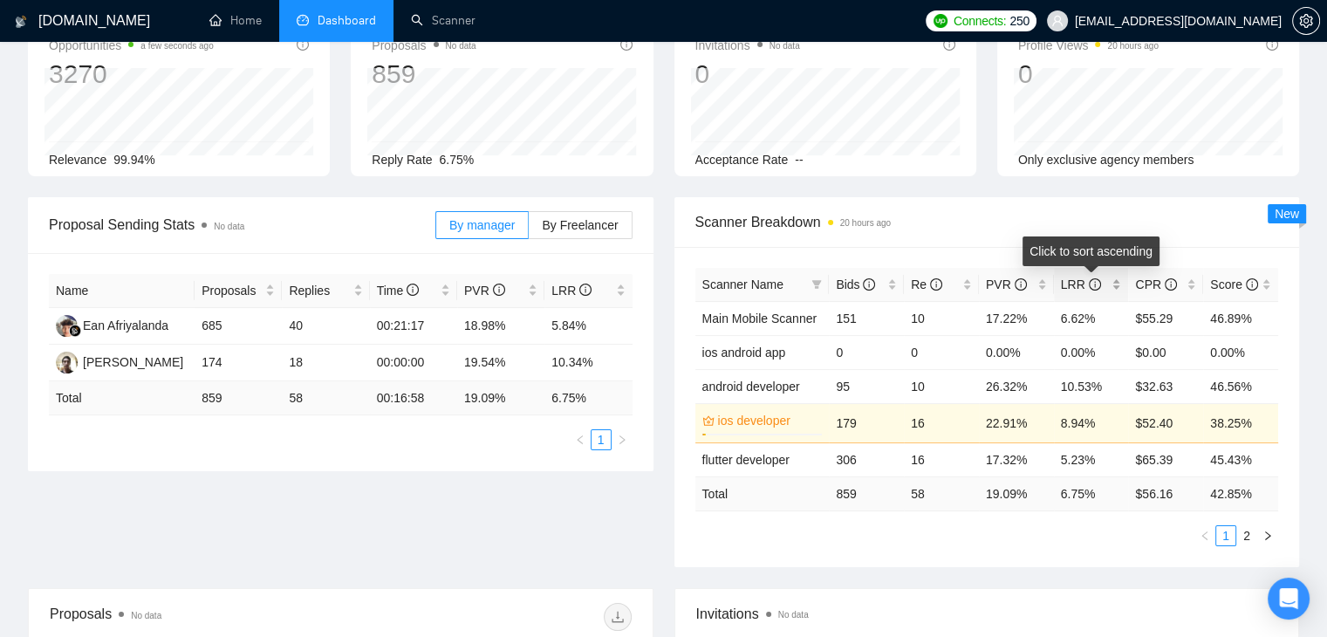
click at [1110, 287] on div "LRR" at bounding box center [1091, 284] width 61 height 19
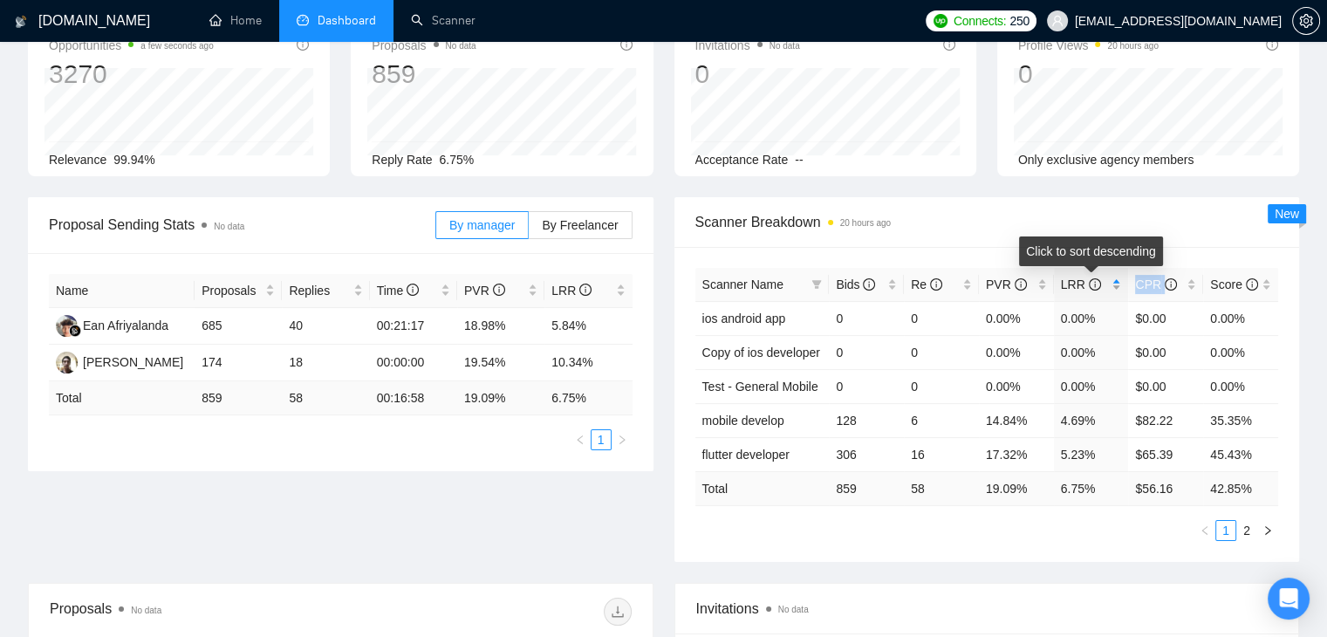
click at [1110, 287] on div "LRR" at bounding box center [1091, 284] width 61 height 19
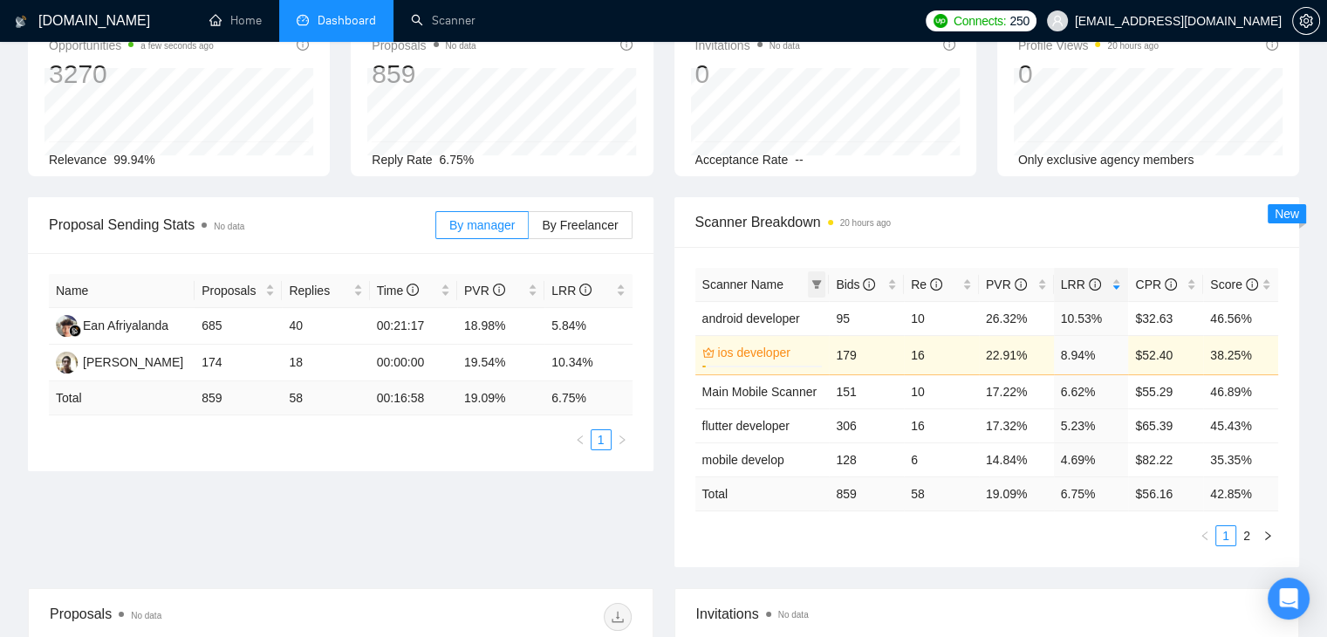
click at [816, 283] on icon "filter" at bounding box center [817, 284] width 10 height 9
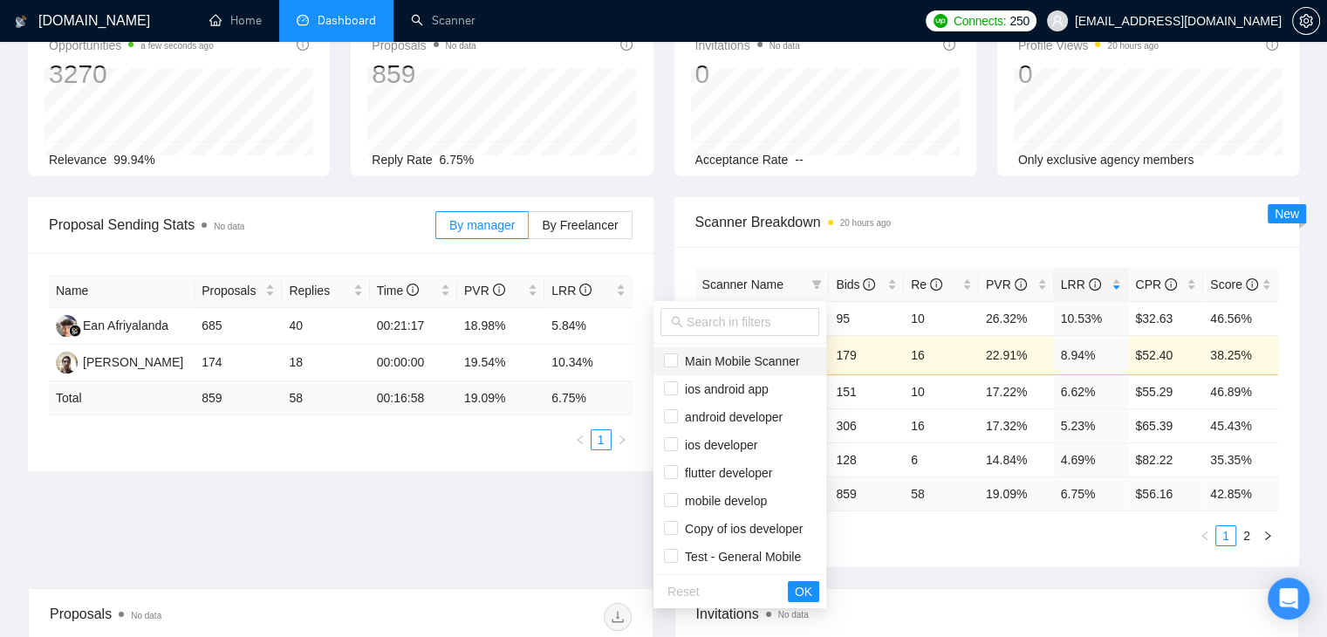
click at [702, 359] on span "Main Mobile Scanner" at bounding box center [739, 361] width 122 height 14
checkbox input "true"
click at [688, 422] on span "android developer" at bounding box center [730, 417] width 105 height 14
checkbox input "true"
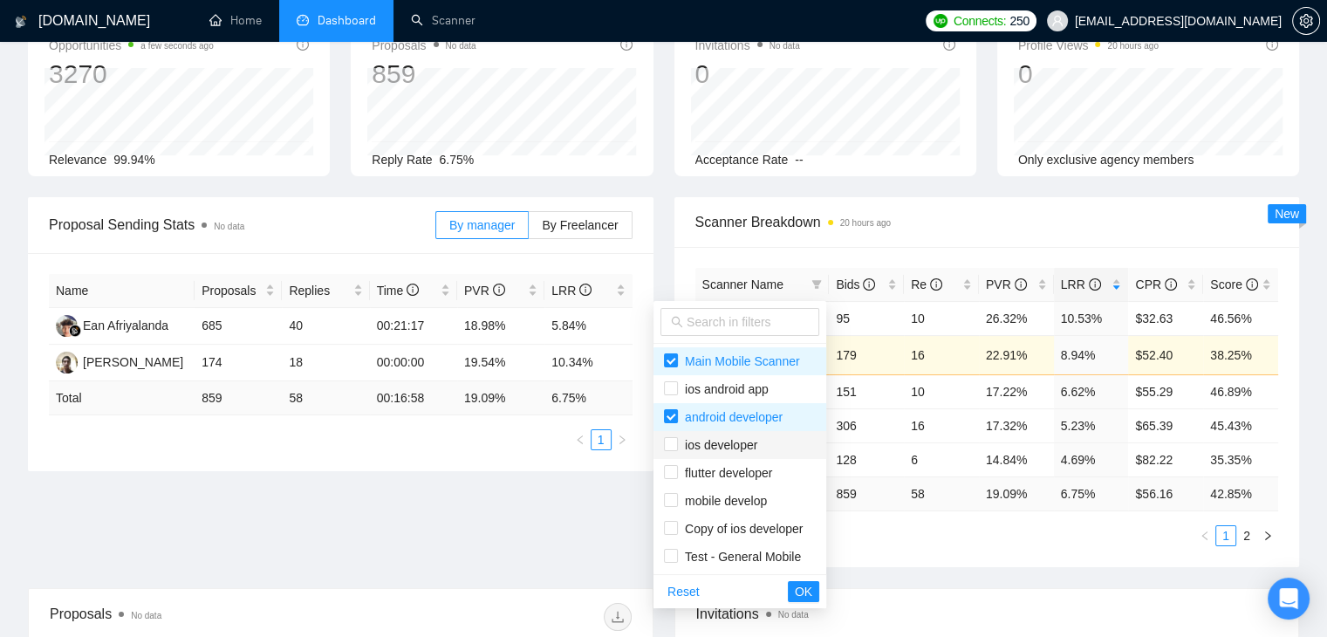
click at [690, 450] on span "ios developer" at bounding box center [717, 445] width 79 height 14
checkbox input "true"
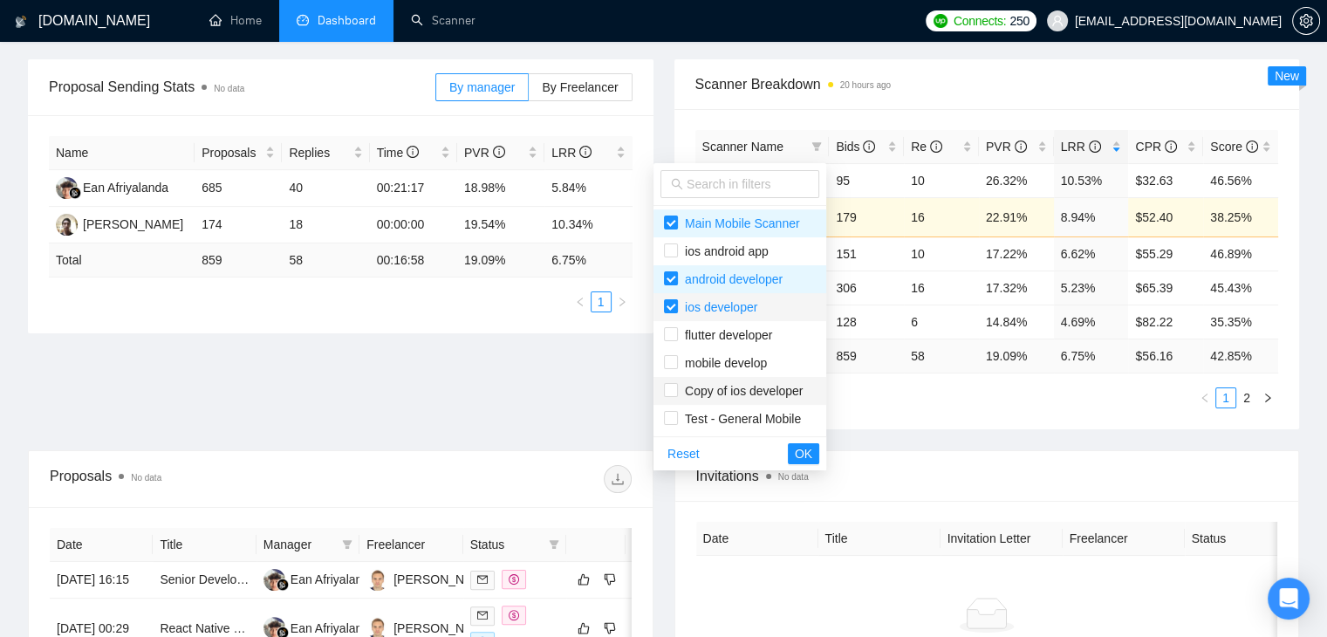
scroll to position [250, 0]
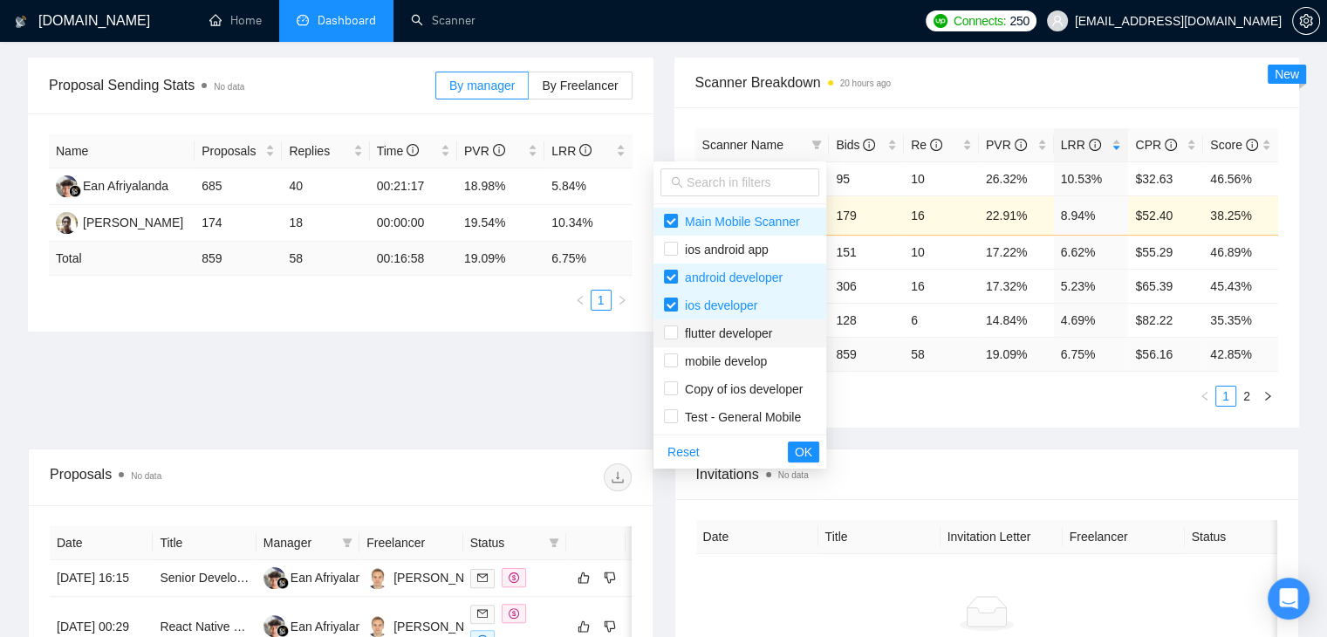
click at [679, 343] on li "flutter developer" at bounding box center [740, 333] width 173 height 28
checkbox input "true"
click at [804, 450] on span "OK" at bounding box center [803, 451] width 17 height 19
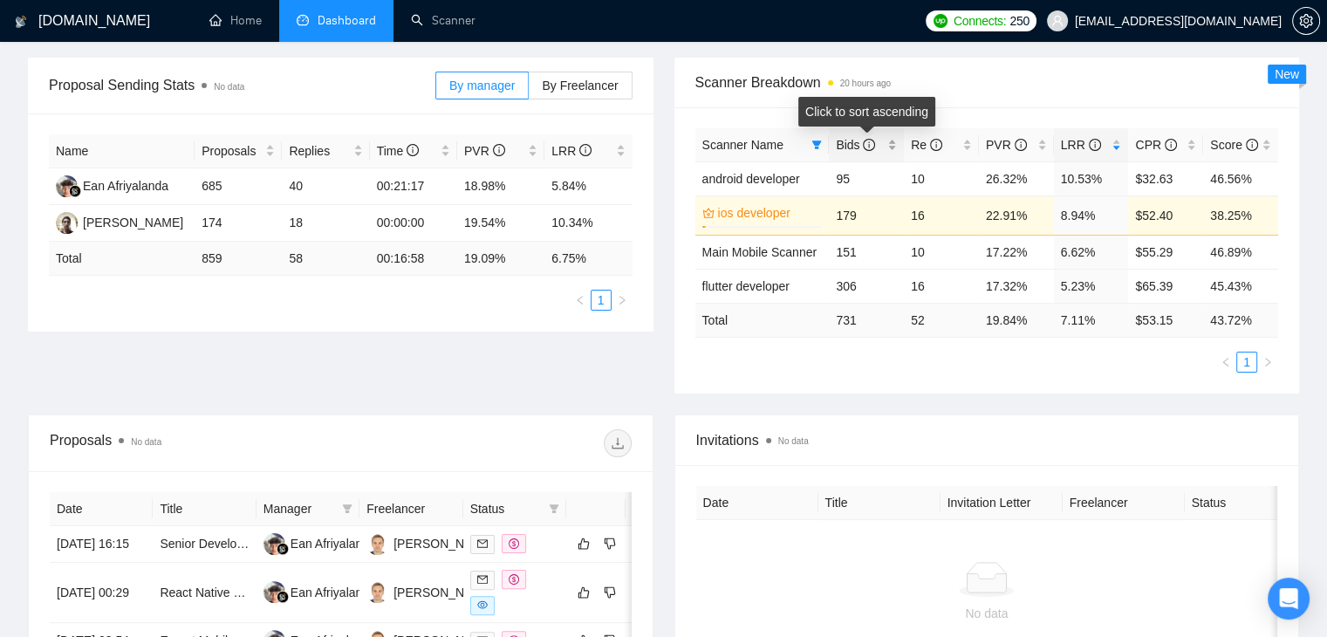
click at [893, 144] on div "Bids" at bounding box center [866, 144] width 61 height 19
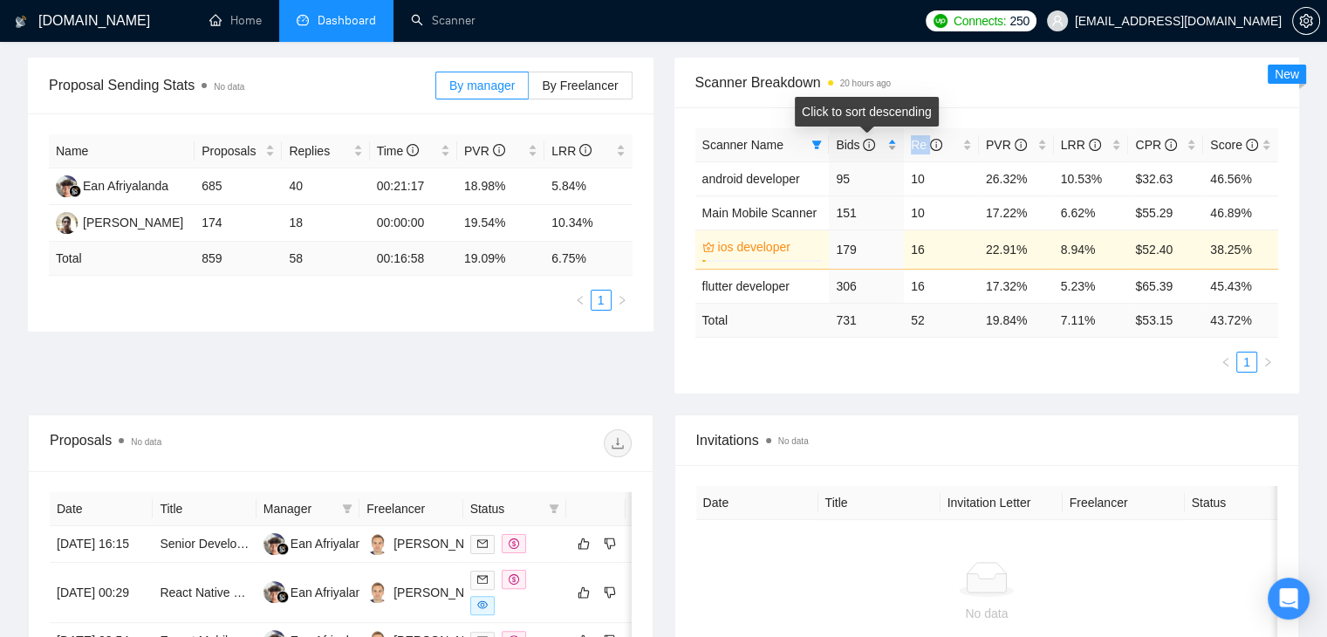
click at [893, 144] on div "Bids" at bounding box center [866, 144] width 61 height 19
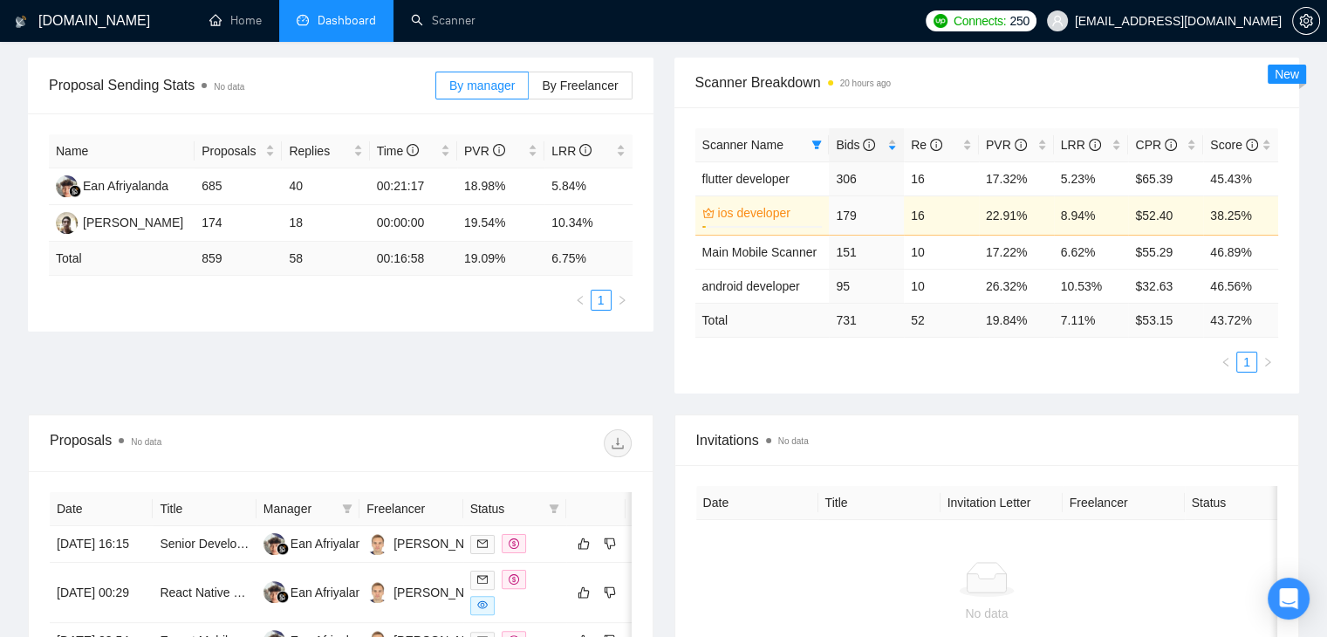
click at [709, 115] on div "Scanner Name Bids Re PVR LRR CPR Score flutter developer 306 16 17.32% 5.23% $6…" at bounding box center [987, 250] width 626 height 286
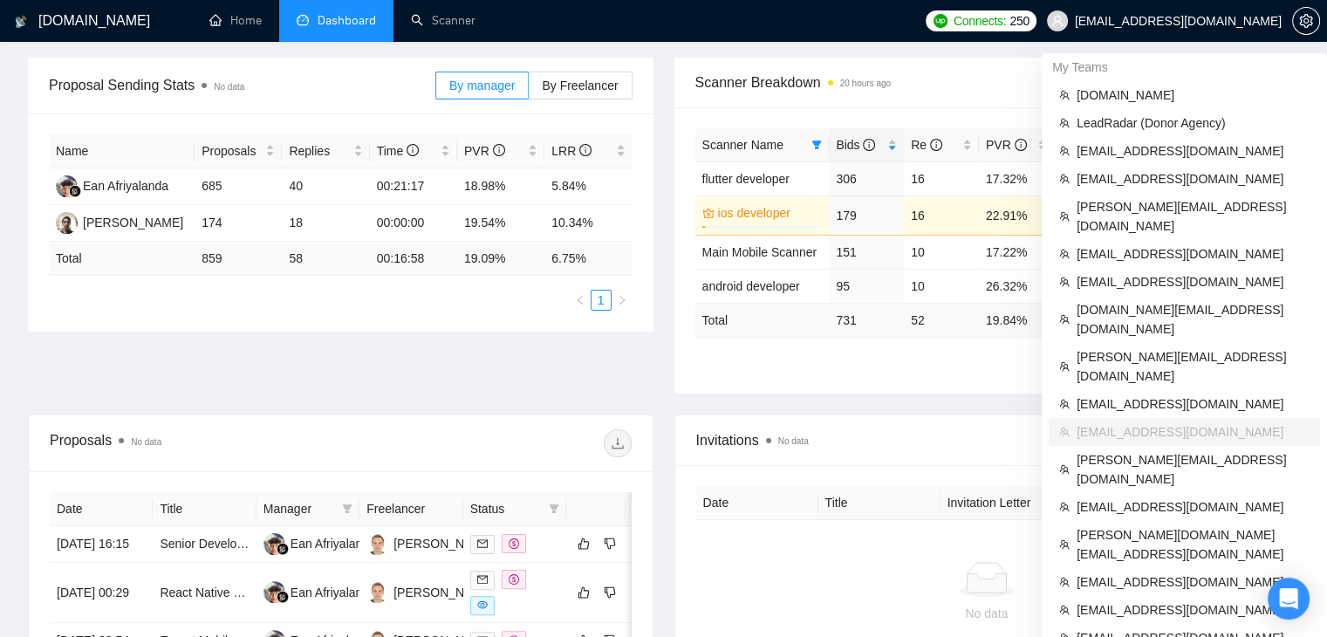
click at [1173, 21] on span "[EMAIL_ADDRESS][DOMAIN_NAME]" at bounding box center [1178, 21] width 207 height 0
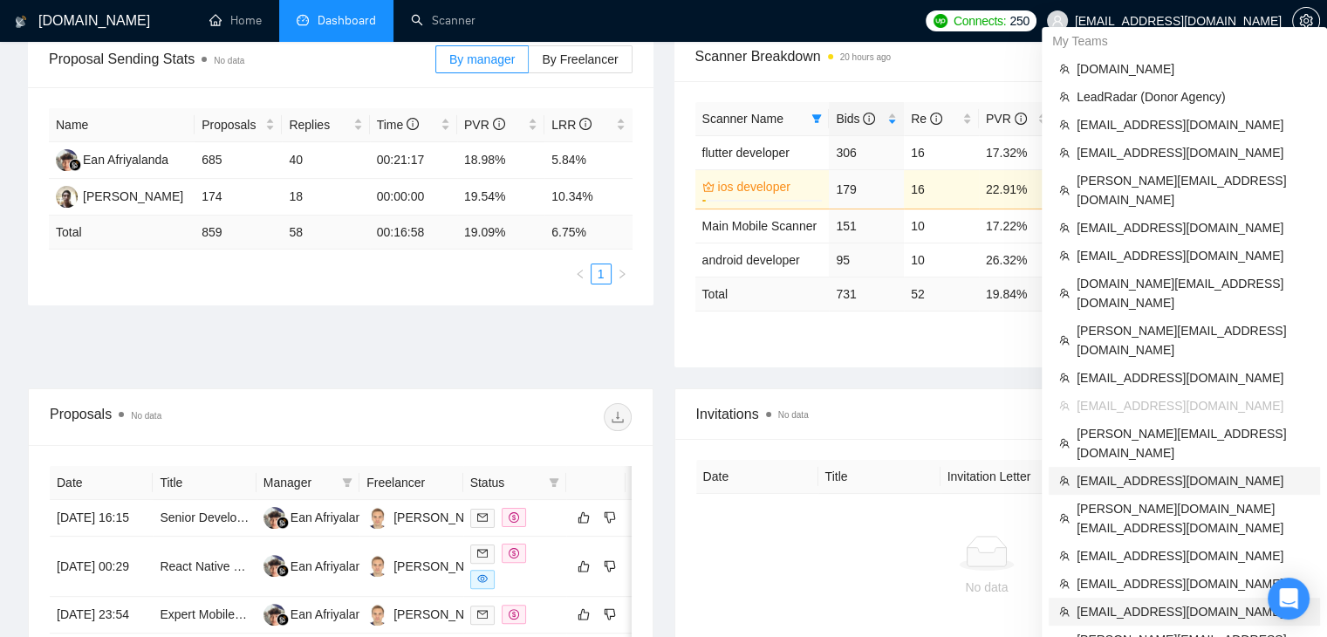
scroll to position [258, 0]
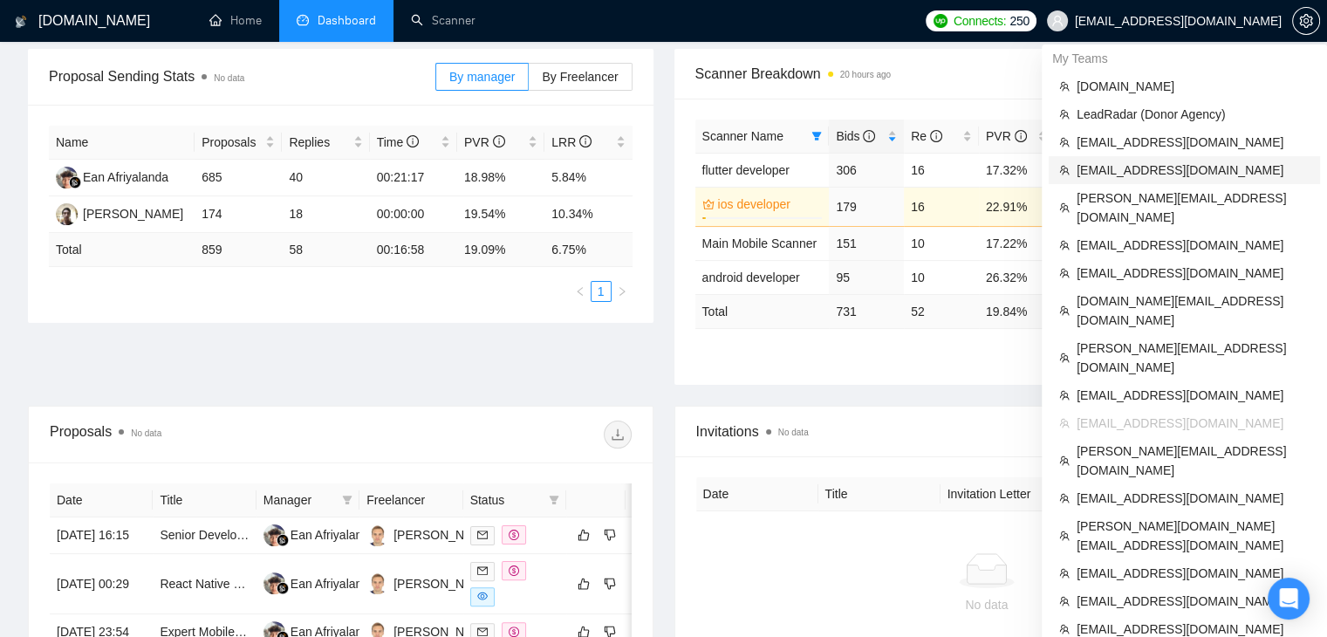
click at [1087, 168] on span "[EMAIL_ADDRESS][DOMAIN_NAME]" at bounding box center [1193, 170] width 233 height 19
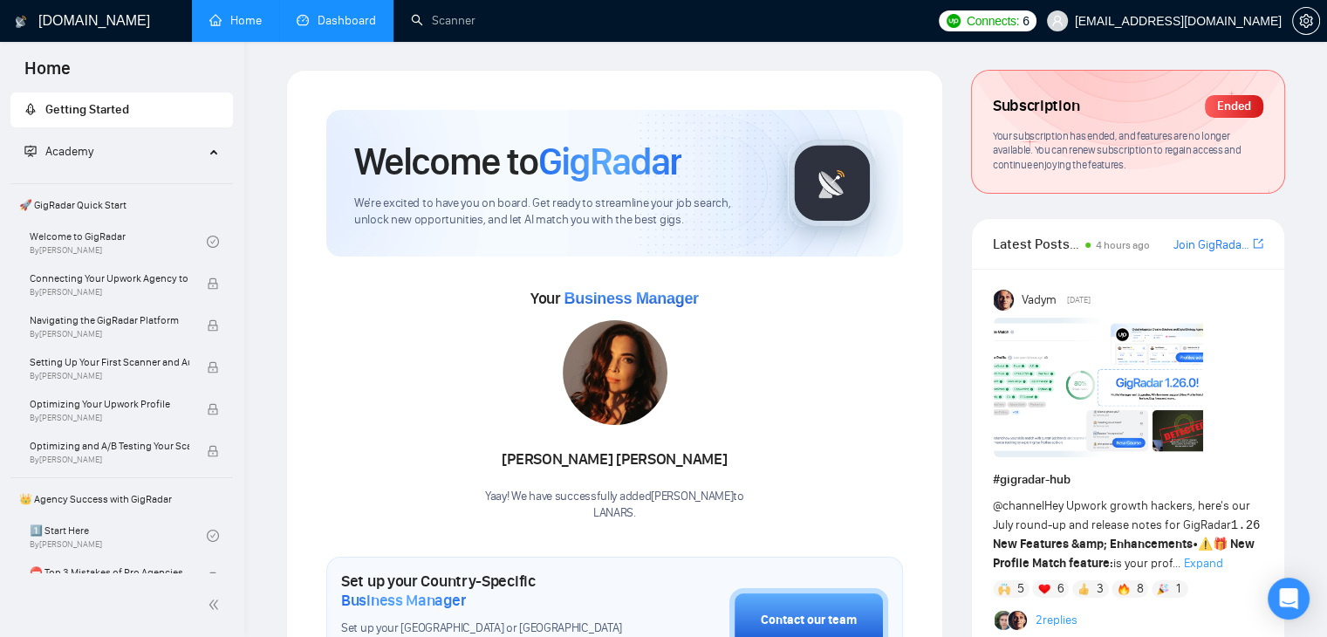
click at [349, 28] on link "Dashboard" at bounding box center [336, 20] width 79 height 15
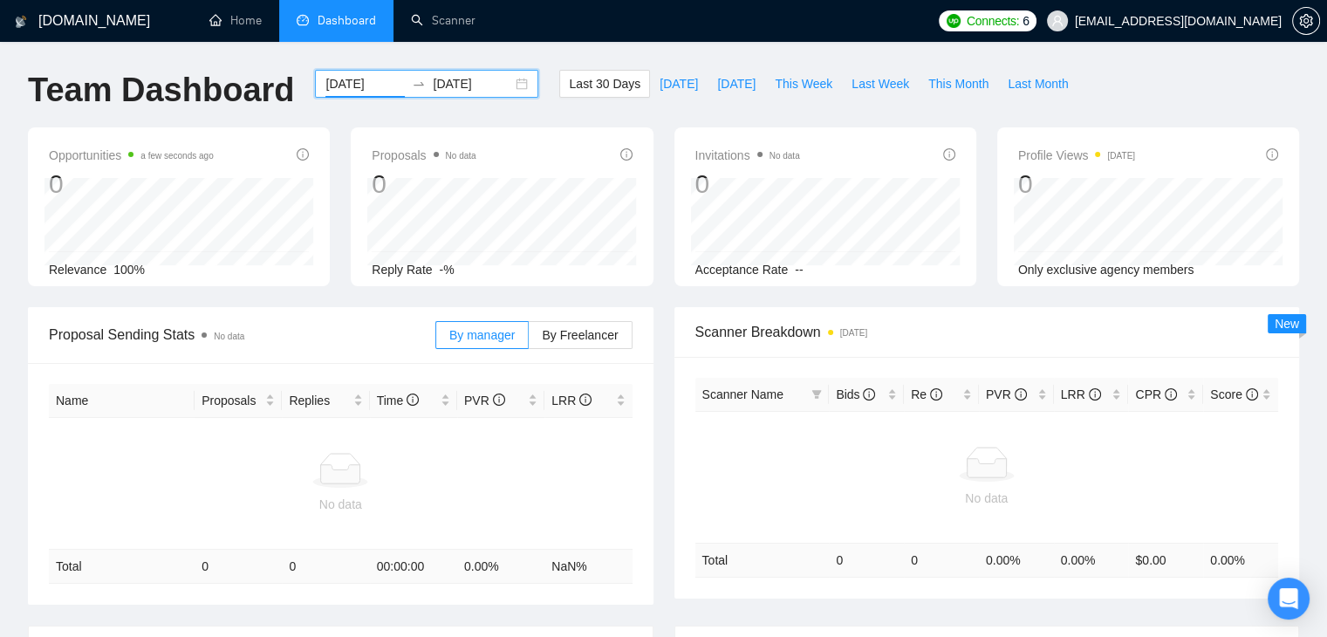
click at [348, 85] on input "[DATE]" at bounding box center [364, 83] width 79 height 19
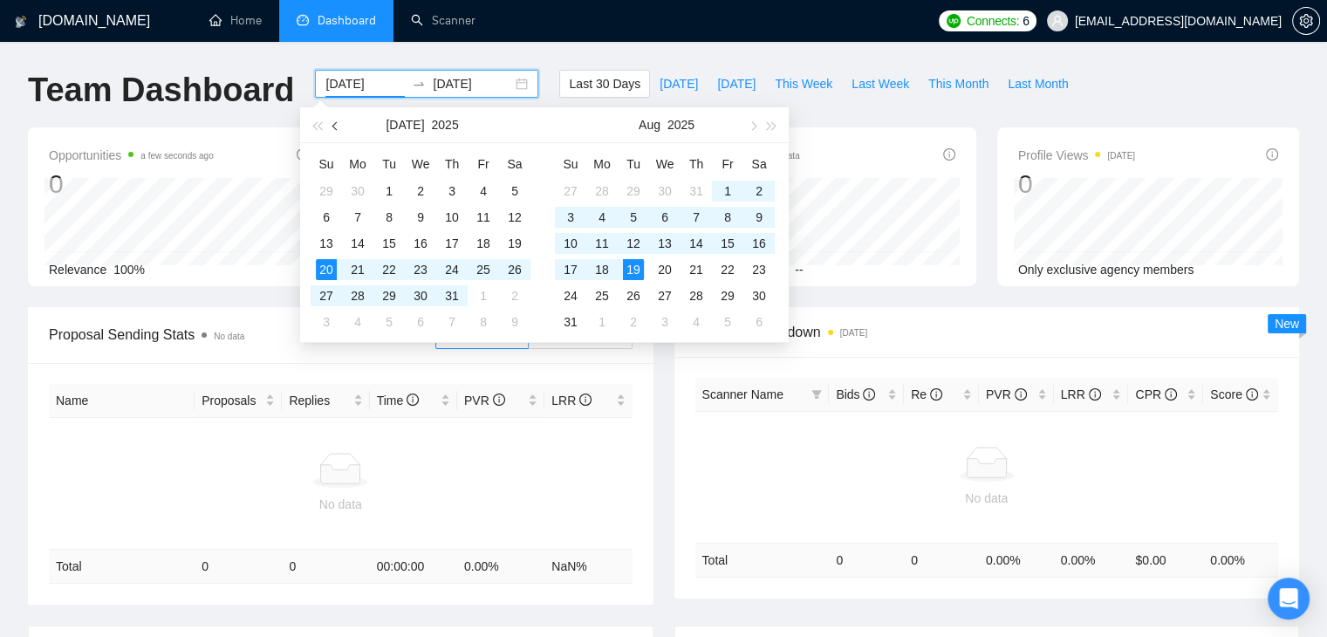
click at [339, 133] on button "button" at bounding box center [335, 124] width 19 height 35
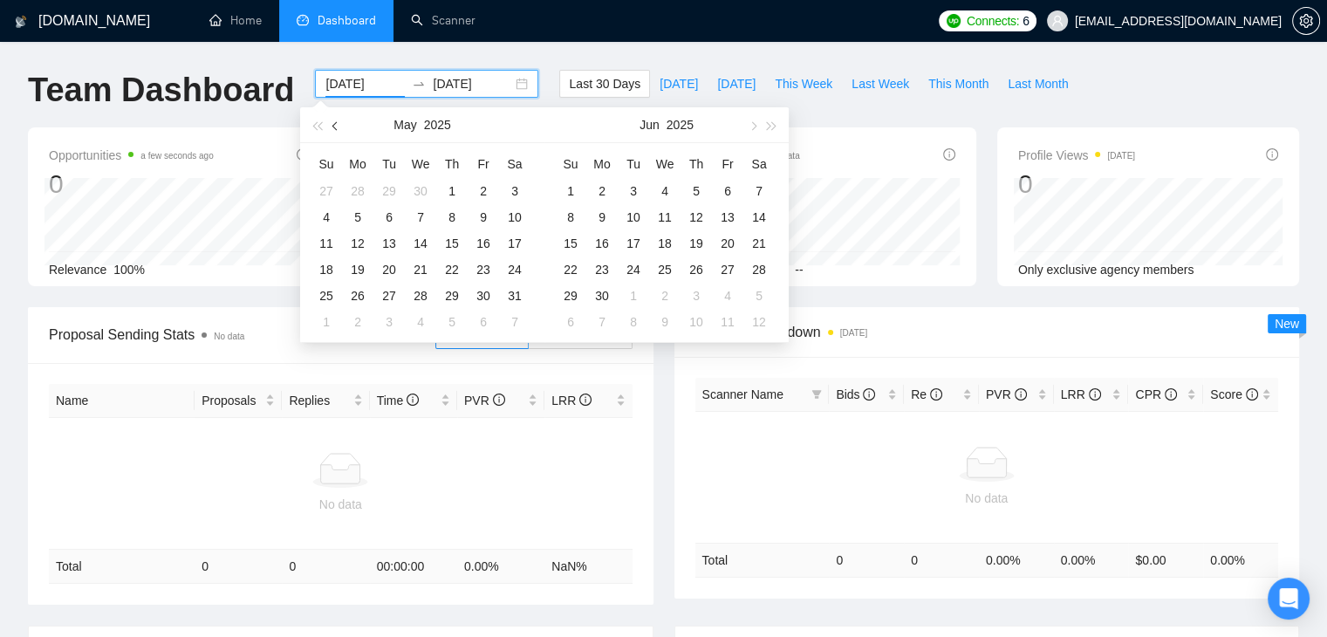
click at [339, 133] on button "button" at bounding box center [335, 124] width 19 height 35
type input "[DATE]"
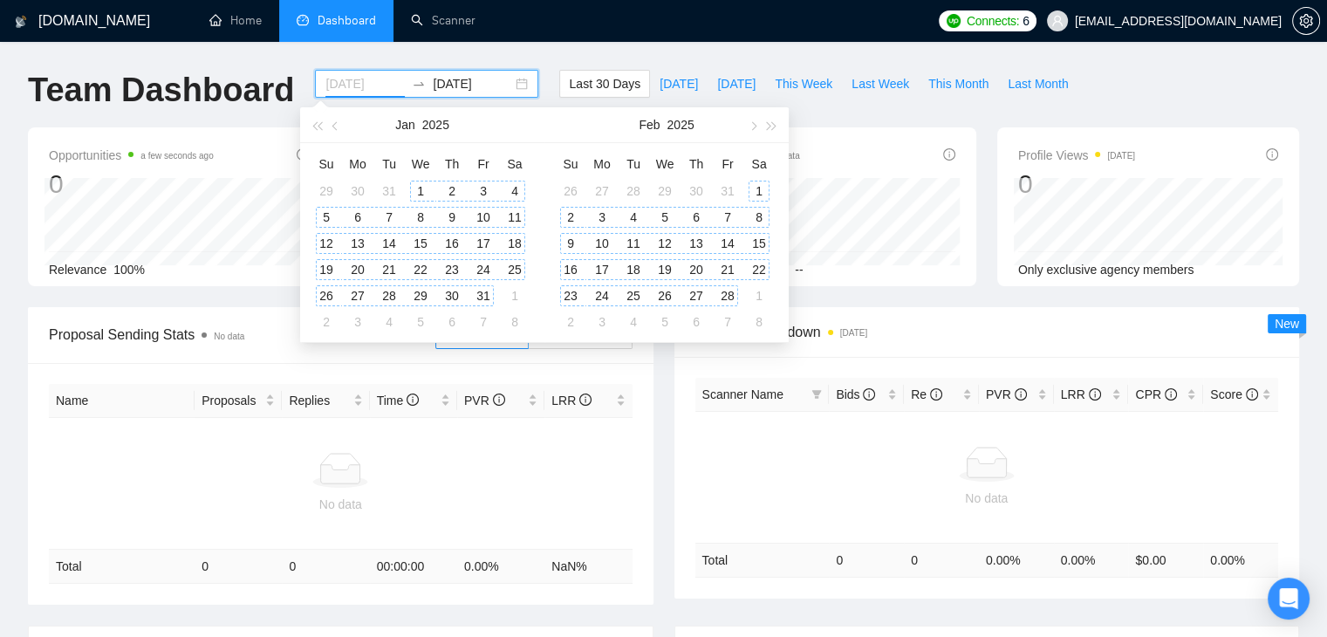
click at [420, 188] on div "1" at bounding box center [420, 191] width 21 height 21
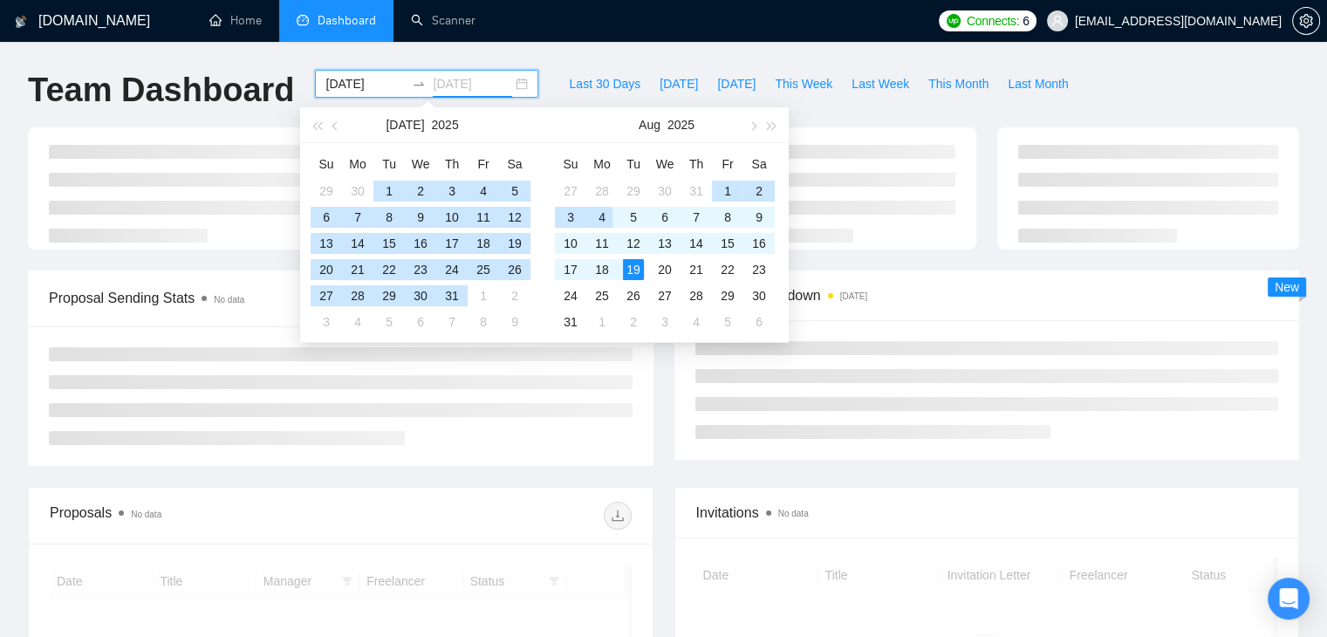
type input "[DATE]"
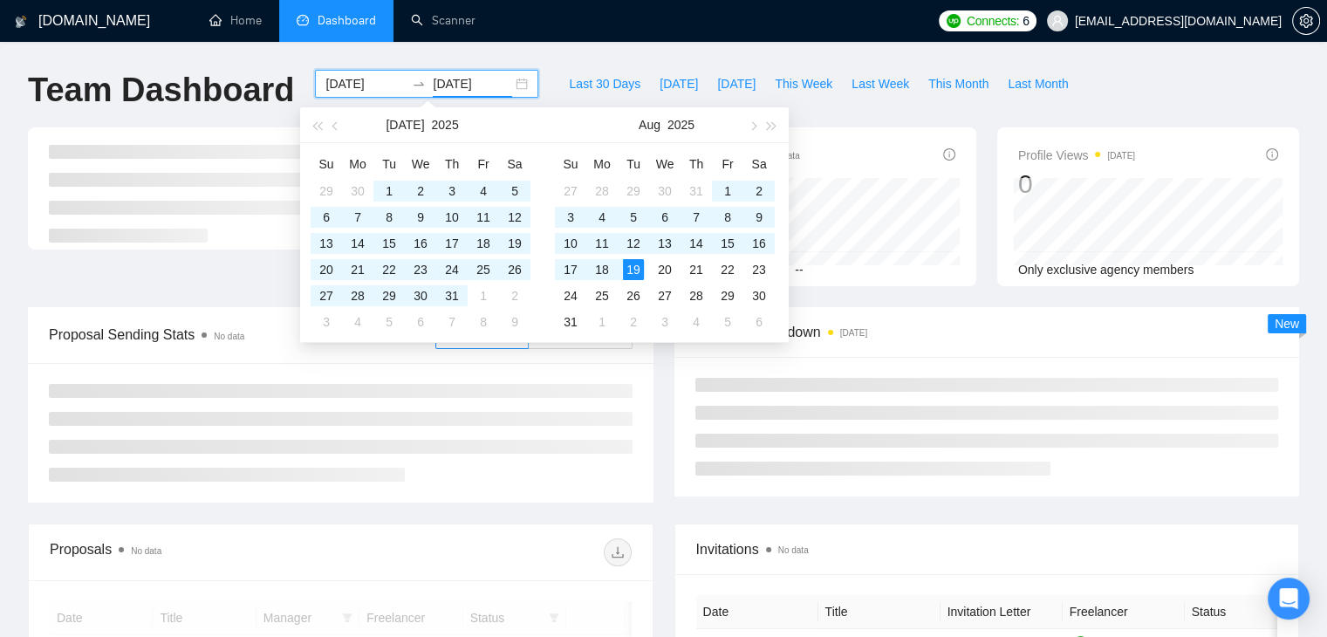
click at [866, 268] on div "Acceptance Rate --" at bounding box center [825, 269] width 260 height 19
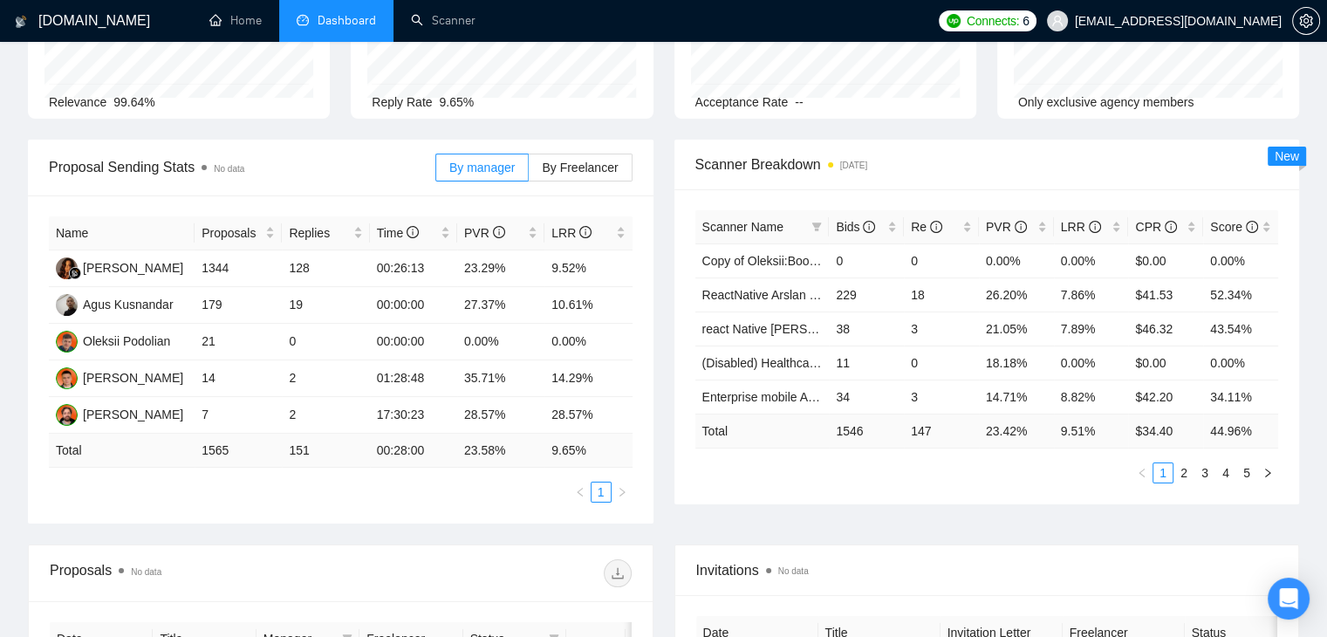
scroll to position [175, 0]
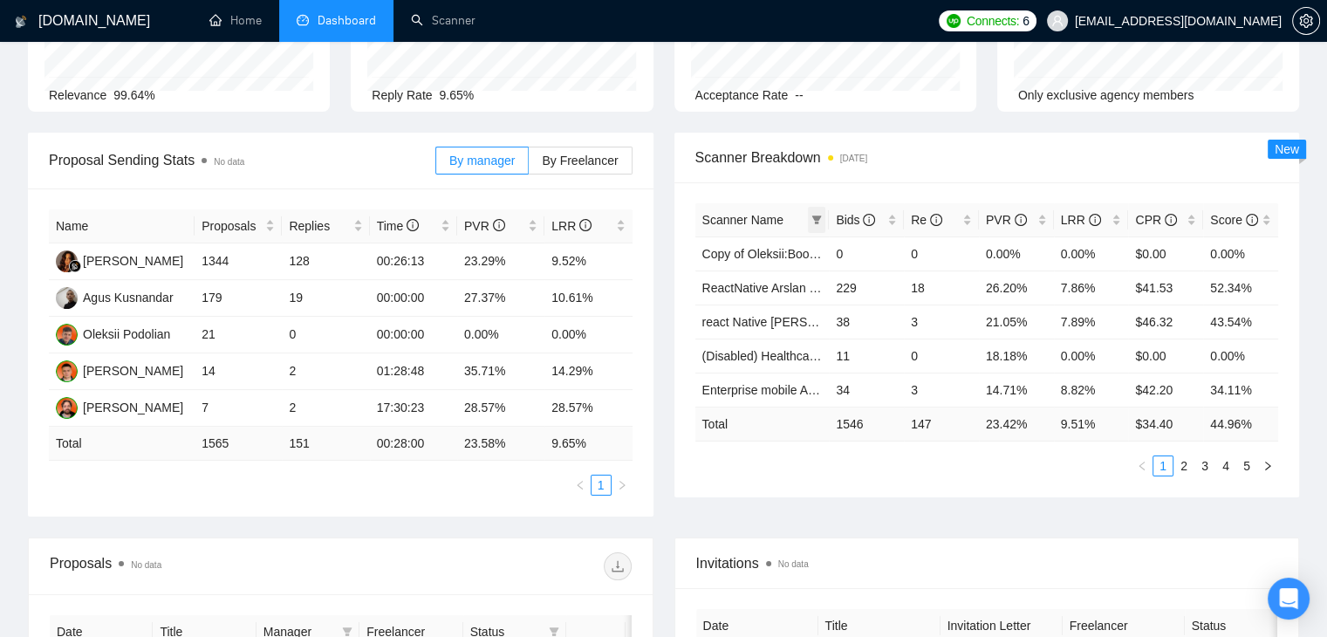
click at [818, 217] on icon "filter" at bounding box center [817, 220] width 10 height 9
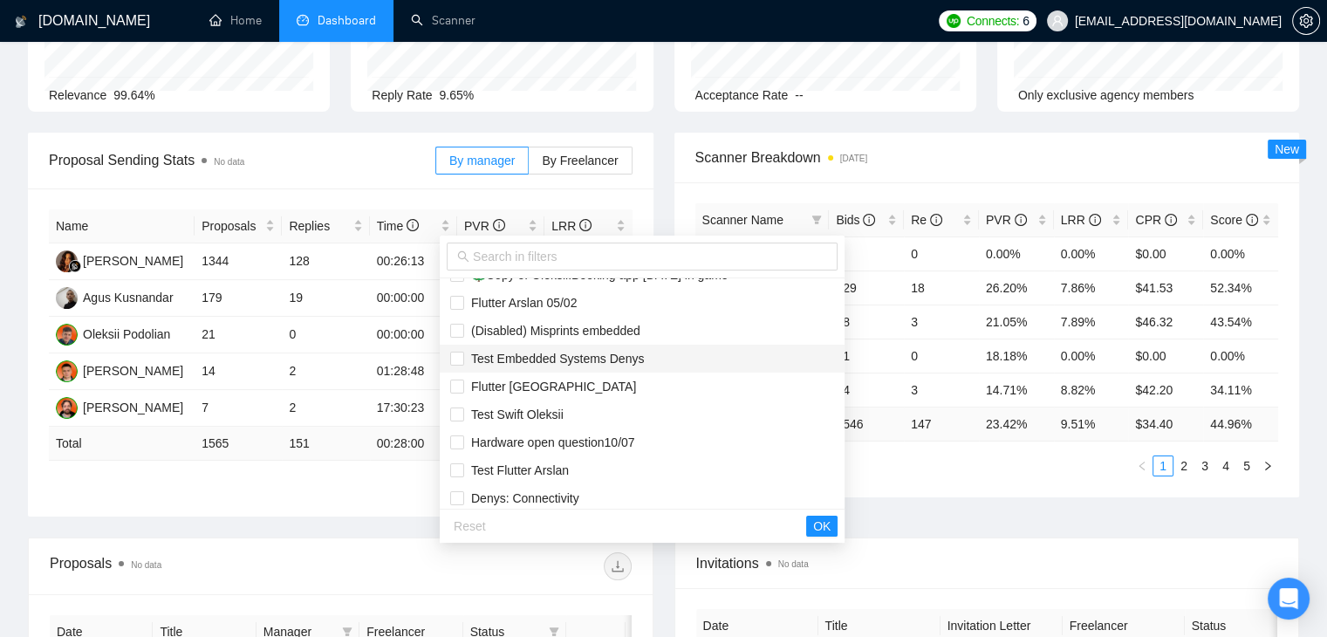
scroll to position [447, 0]
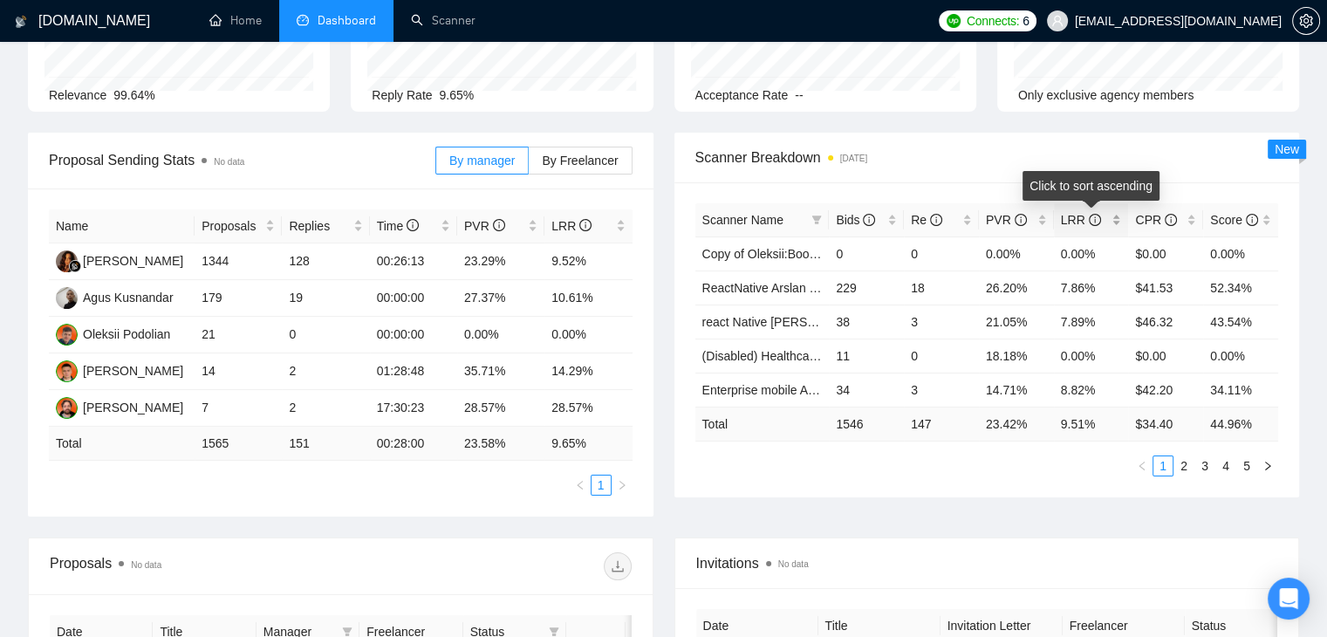
click at [1113, 224] on div "LRR" at bounding box center [1091, 219] width 61 height 19
click at [882, 134] on div "Scanner Breakdown [DATE]" at bounding box center [987, 158] width 584 height 50
